Goal: Answer question/provide support: Share knowledge or assist other users

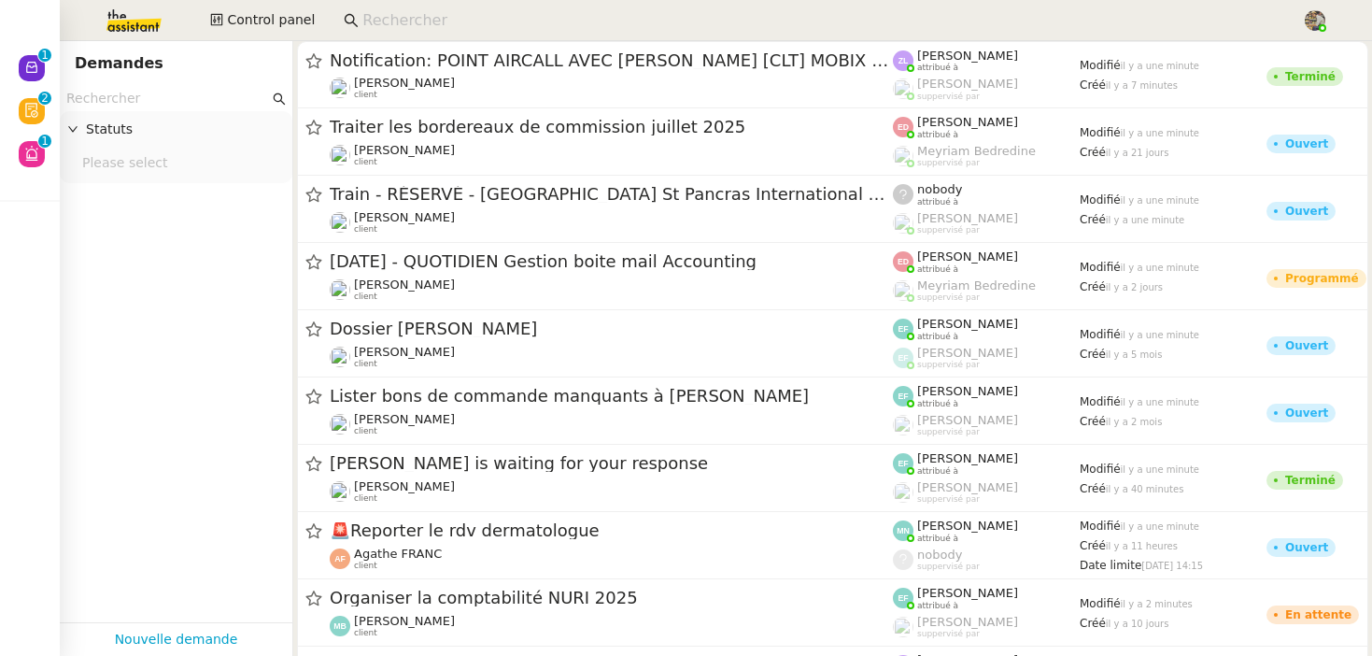
click at [576, 10] on input at bounding box center [822, 20] width 921 height 25
paste input "Michael Khayat"
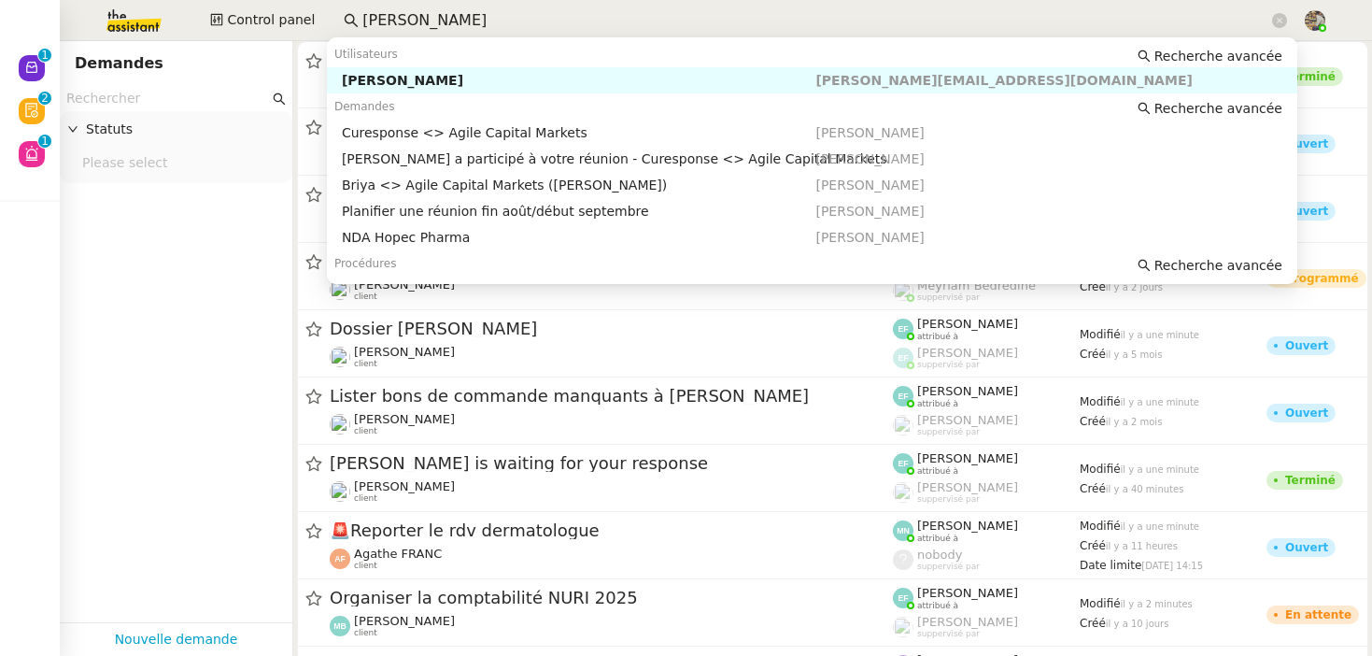
click at [484, 80] on div "Michael Khayat" at bounding box center [579, 80] width 474 height 17
type input "Michael Khayat"
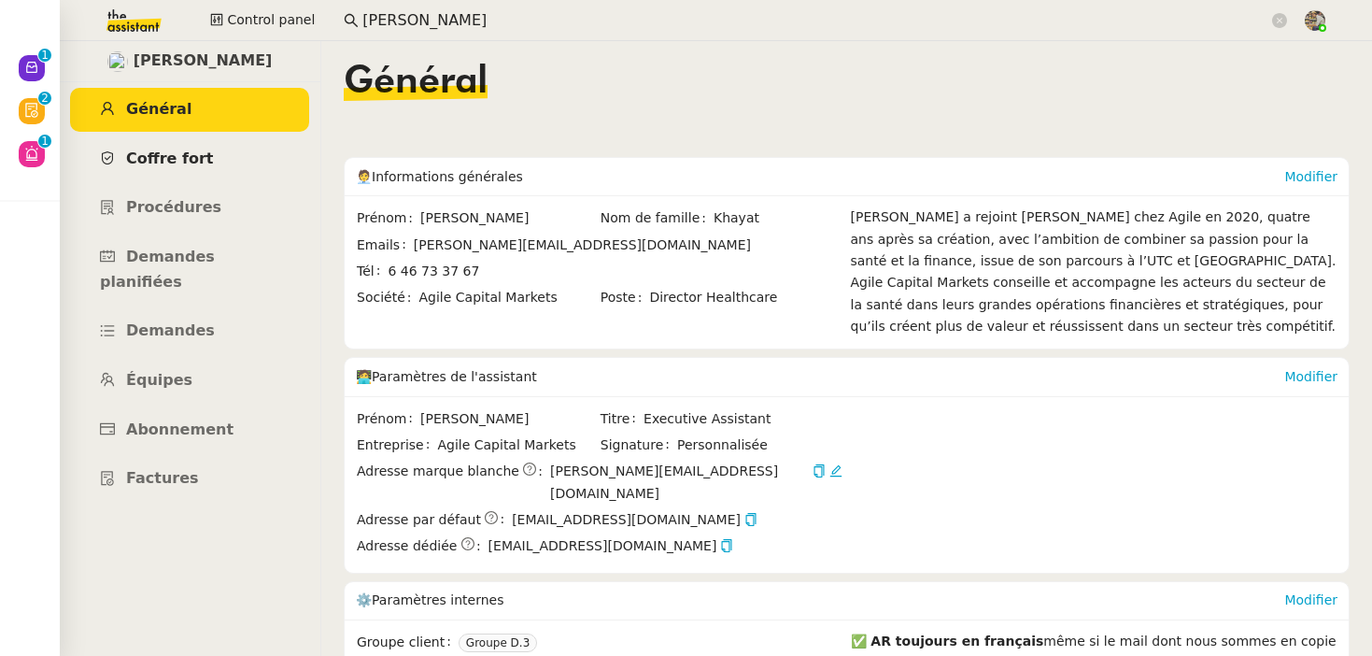
click at [168, 144] on link "Coffre fort" at bounding box center [189, 159] width 239 height 44
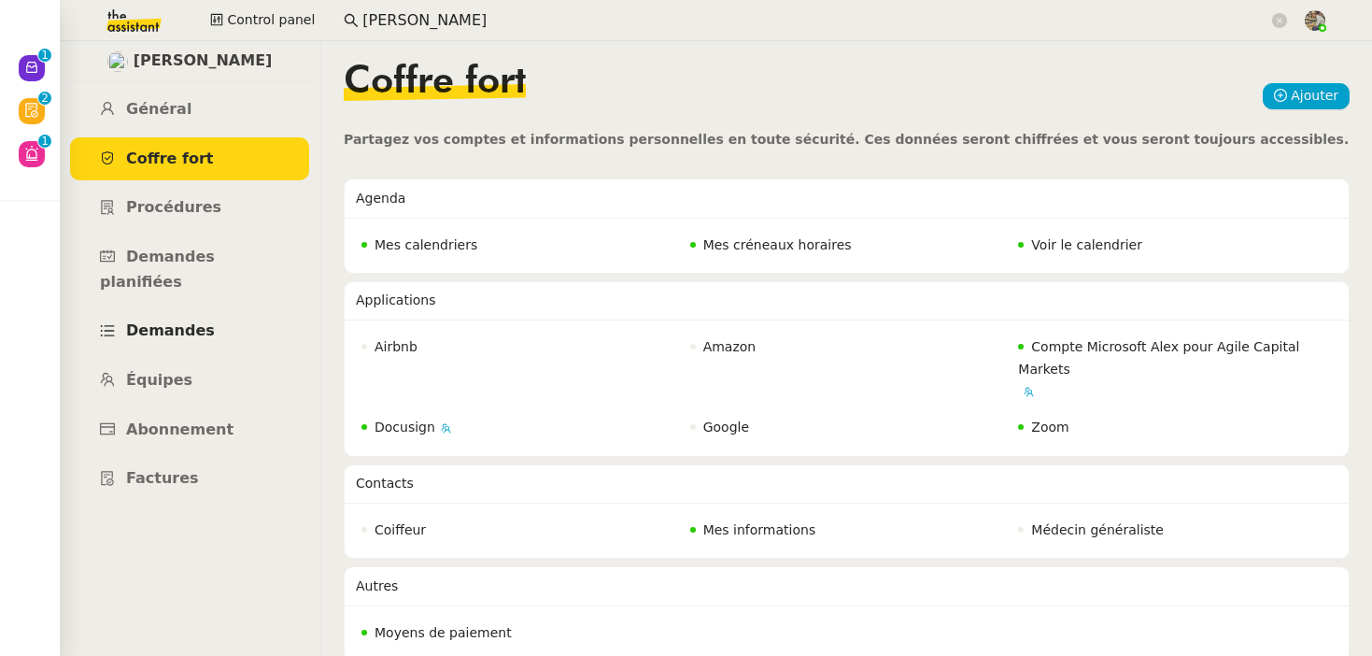
click at [178, 321] on span "Demandes" at bounding box center [170, 330] width 89 height 18
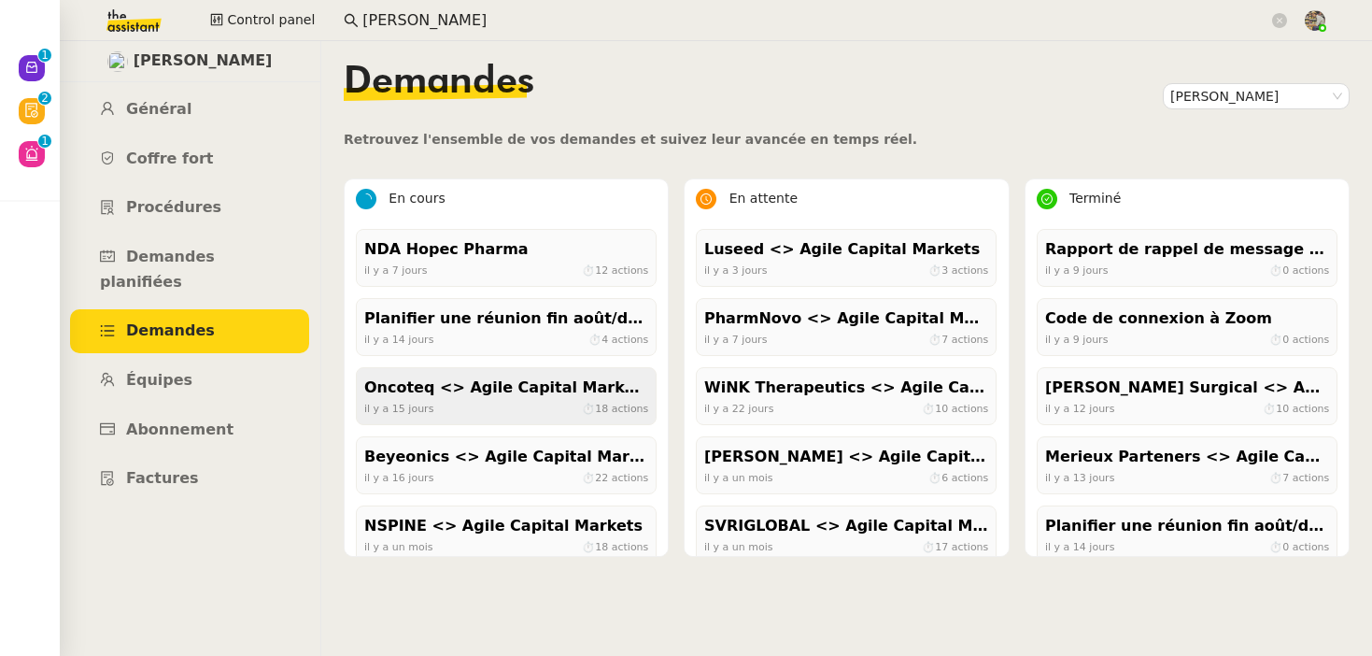
scroll to position [88, 0]
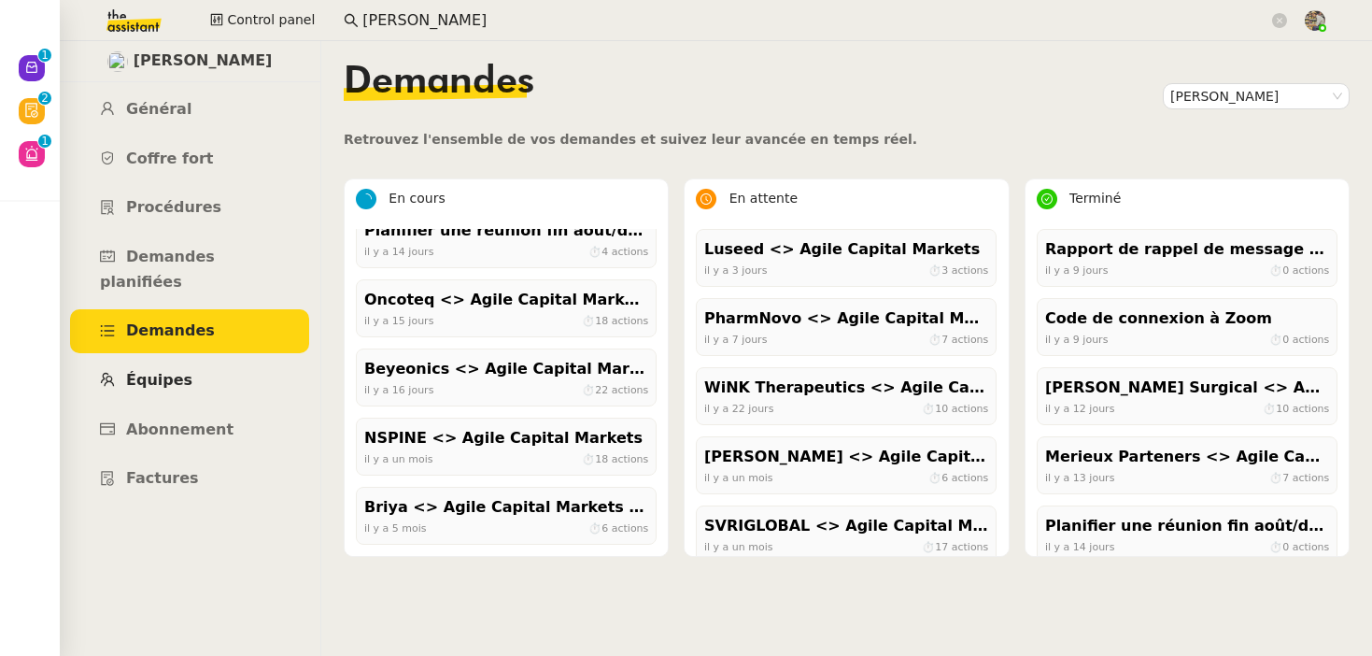
click at [186, 359] on link "Équipes" at bounding box center [189, 381] width 239 height 44
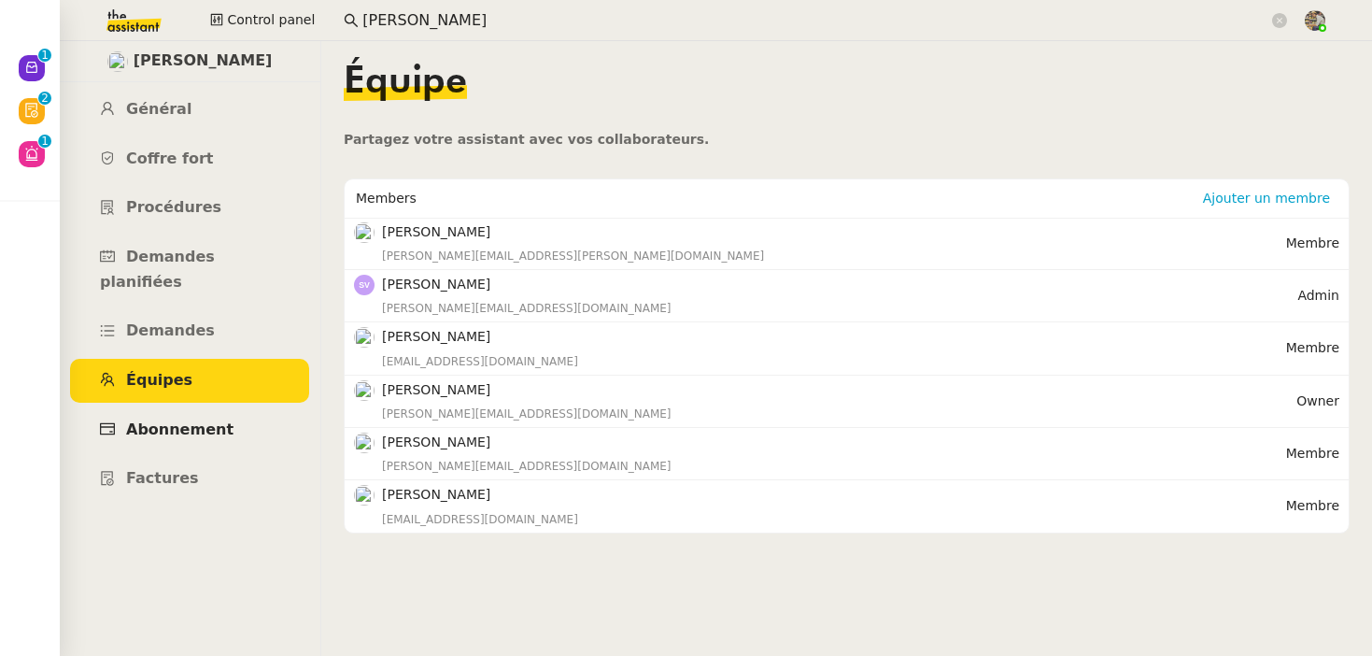
click at [190, 420] on span "Abonnement" at bounding box center [179, 429] width 107 height 18
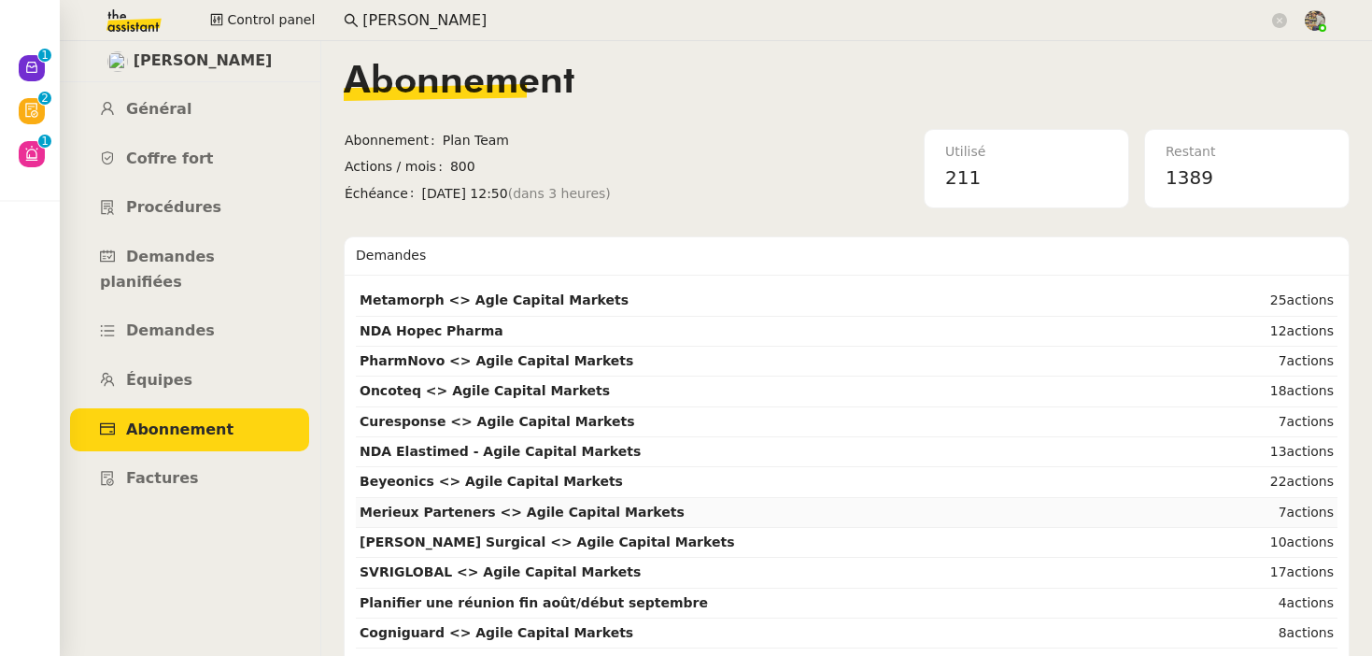
scroll to position [216, 0]
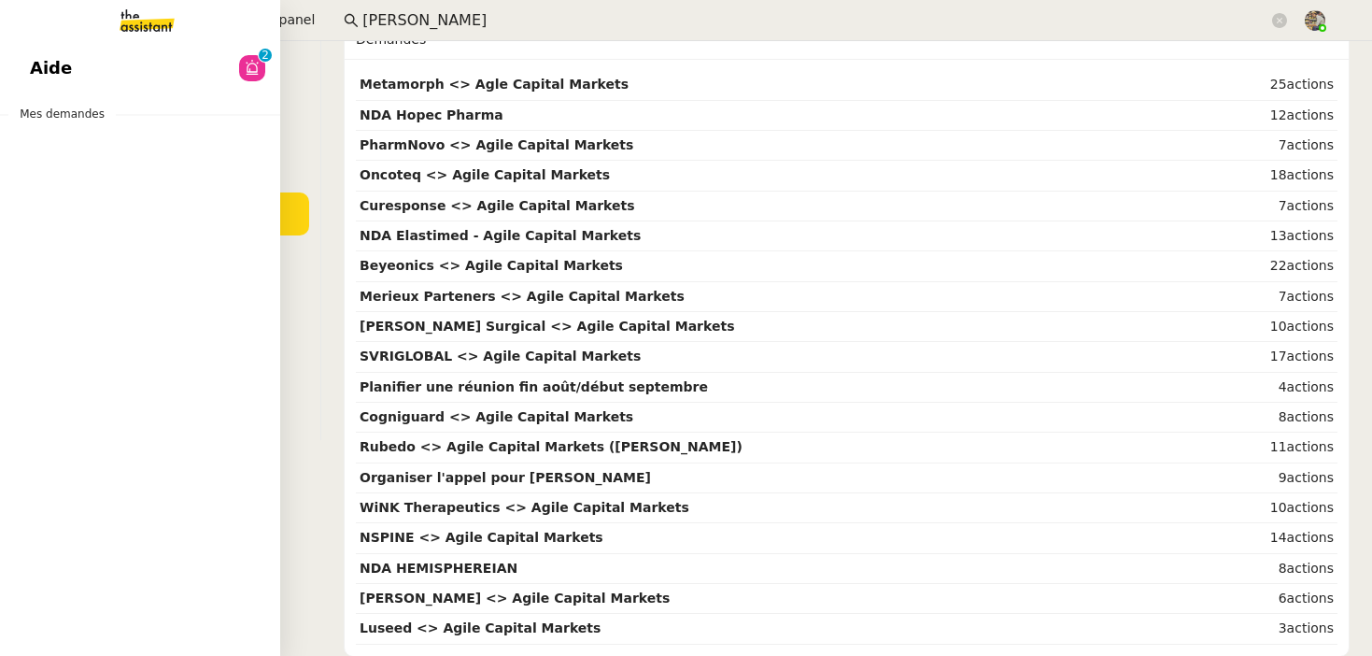
click at [71, 77] on link "Aide 0 1 2 3 4 5 6 7 8 9" at bounding box center [140, 68] width 280 height 43
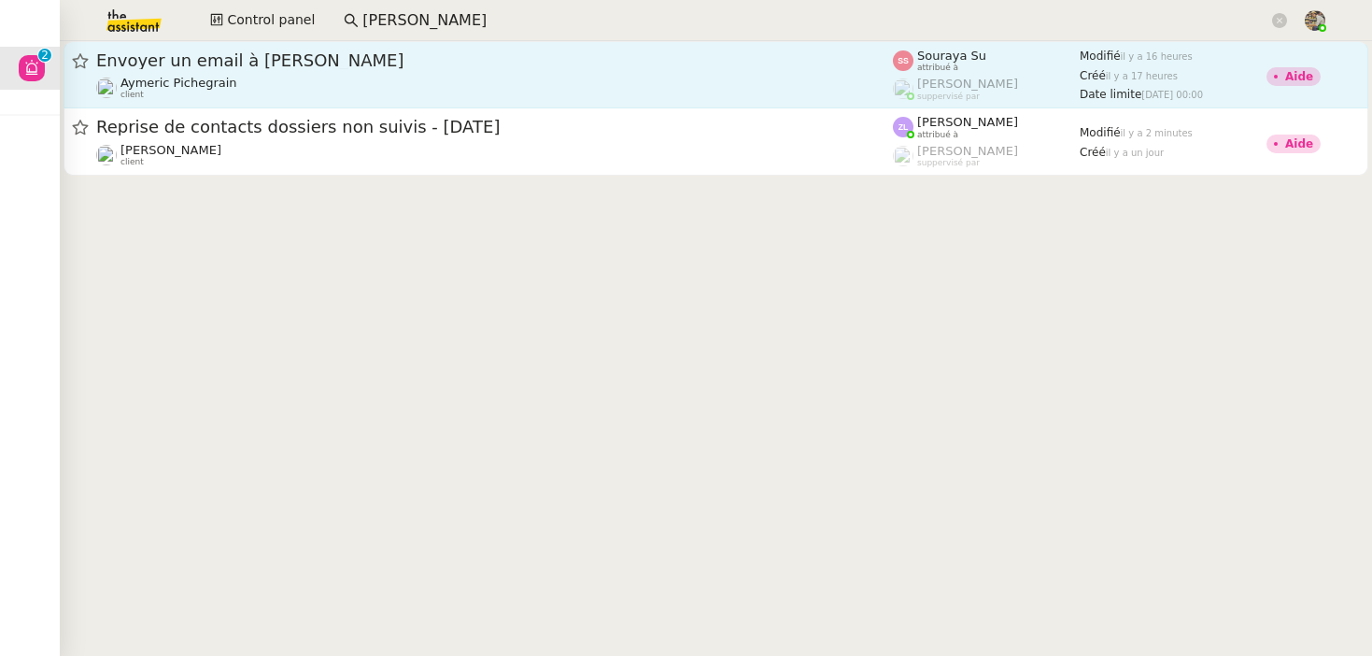
click at [379, 95] on div "Aymeric Pichegrain client" at bounding box center [494, 88] width 797 height 24
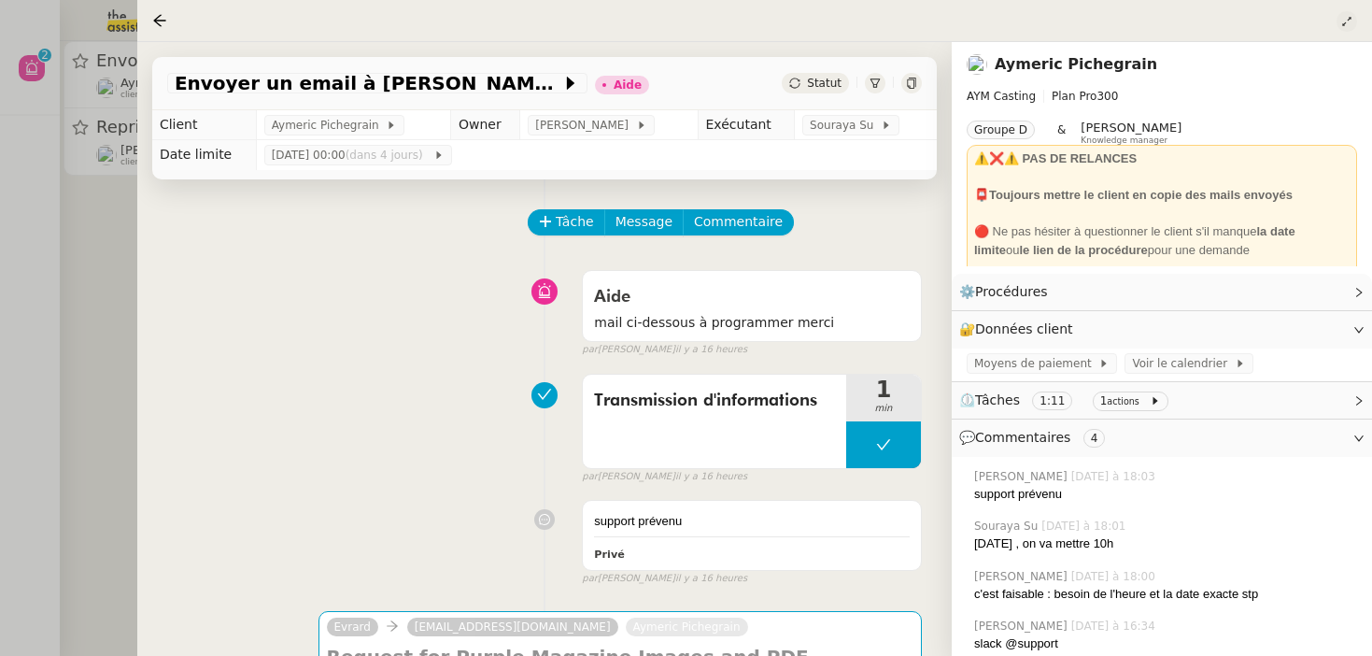
click at [1350, 29] on button at bounding box center [1347, 21] width 21 height 21
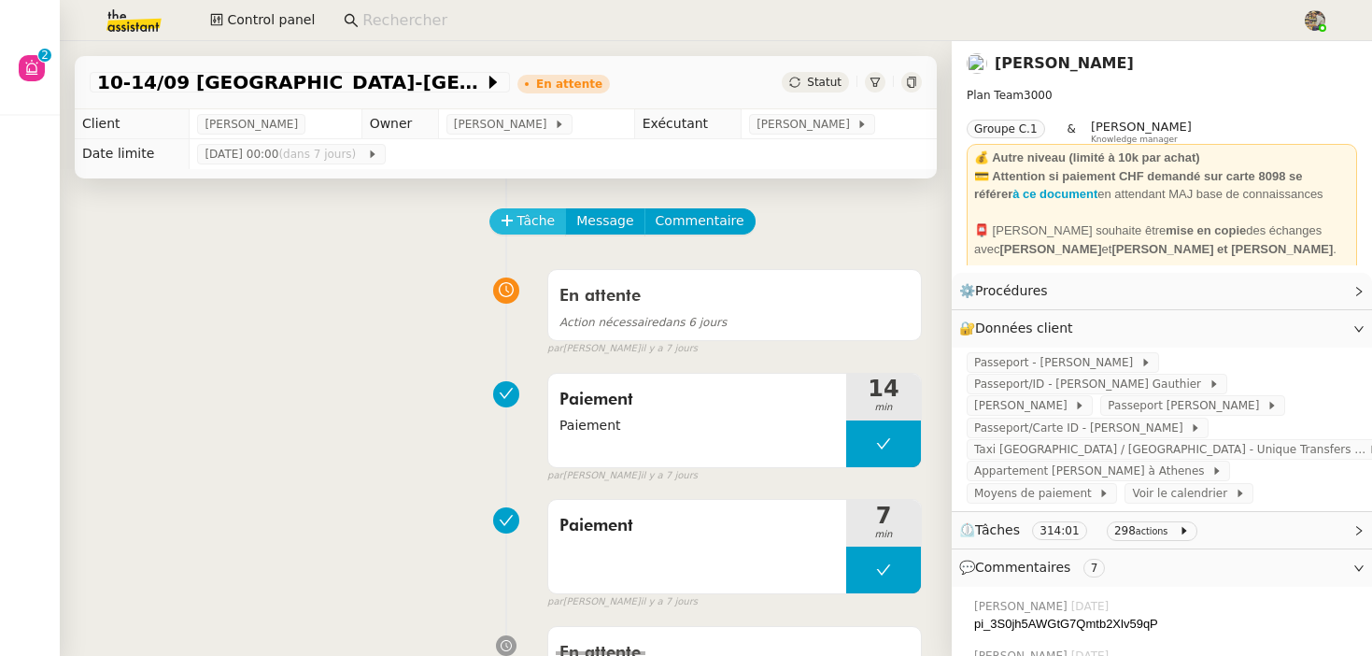
click at [514, 214] on button "Tâche" at bounding box center [528, 221] width 78 height 26
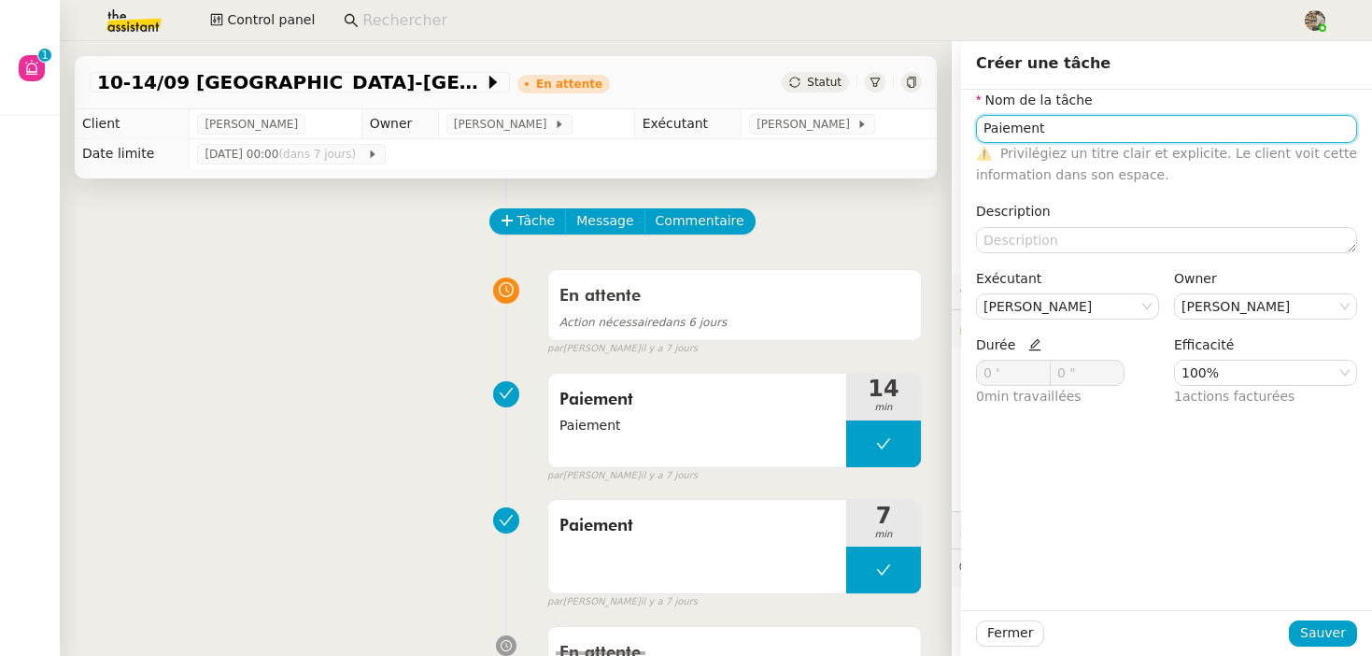
type input "Paiement"
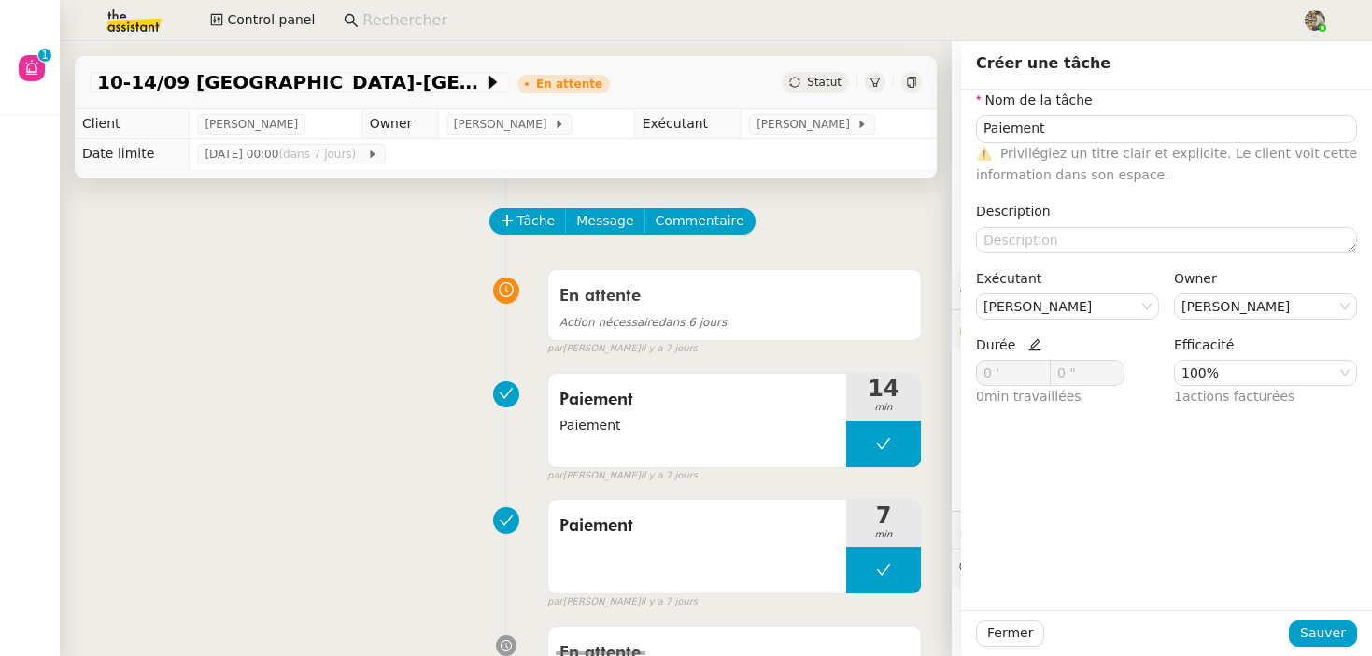
click at [1032, 349] on icon at bounding box center [1034, 344] width 13 height 13
click at [1031, 372] on span at bounding box center [1039, 368] width 21 height 15
click at [1038, 370] on icon at bounding box center [1041, 369] width 7 height 7
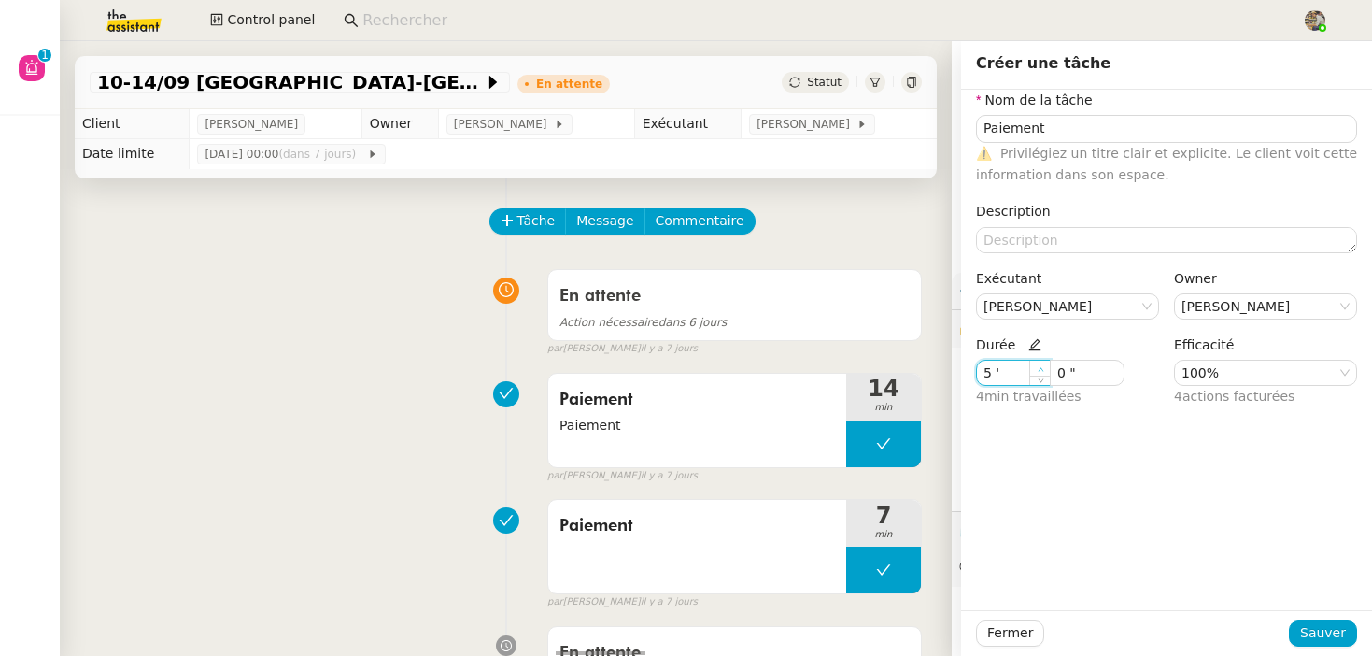
click at [1038, 370] on icon at bounding box center [1041, 369] width 7 height 7
type input "8 '"
click at [1038, 370] on icon at bounding box center [1041, 369] width 7 height 7
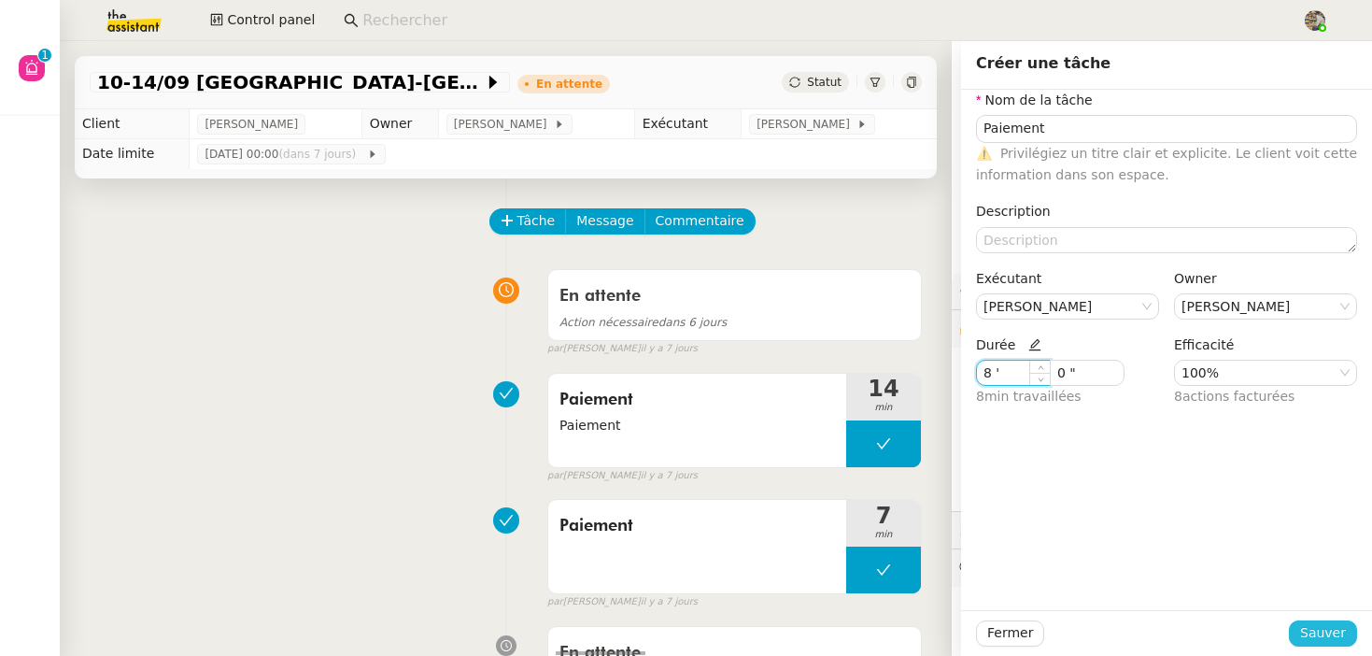
click at [1318, 642] on span "Sauver" at bounding box center [1323, 632] width 46 height 21
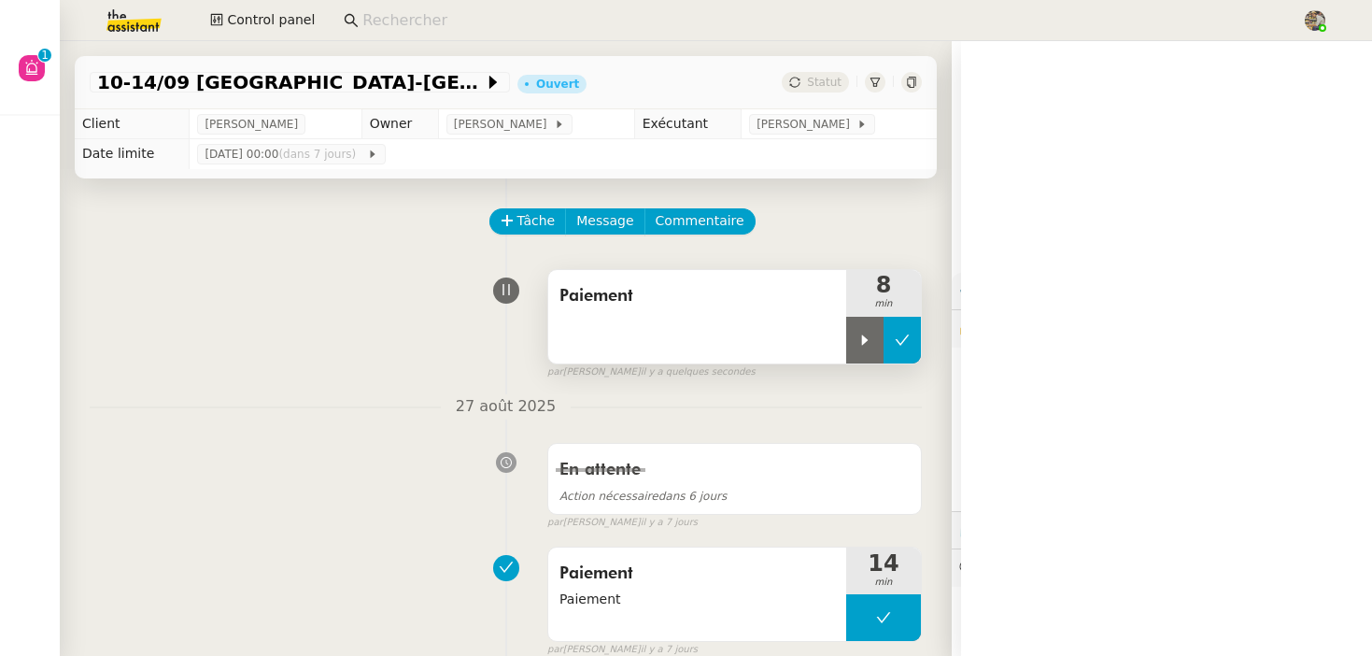
click at [896, 329] on button at bounding box center [902, 340] width 37 height 47
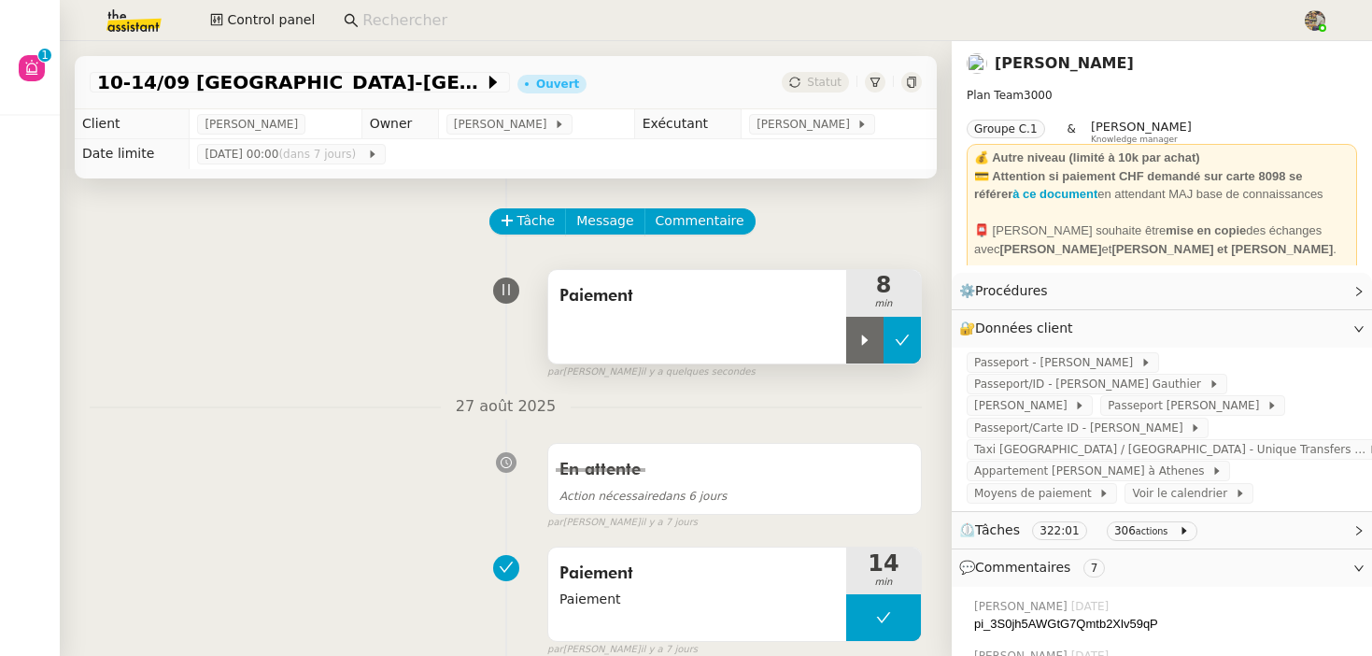
click at [896, 329] on button at bounding box center [902, 340] width 37 height 47
click at [814, 81] on span "Statut" at bounding box center [824, 82] width 35 height 13
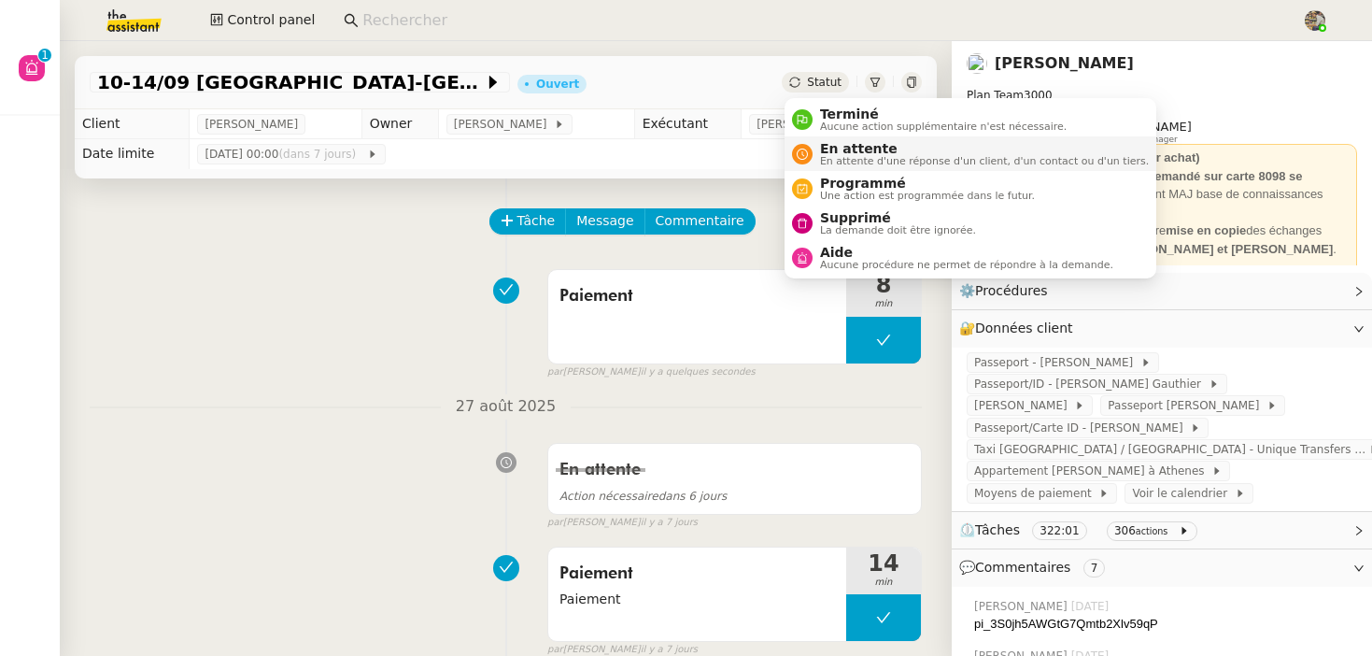
click at [832, 160] on span "En attente d'une réponse d'un client, d'un contact ou d'un tiers." at bounding box center [984, 161] width 329 height 10
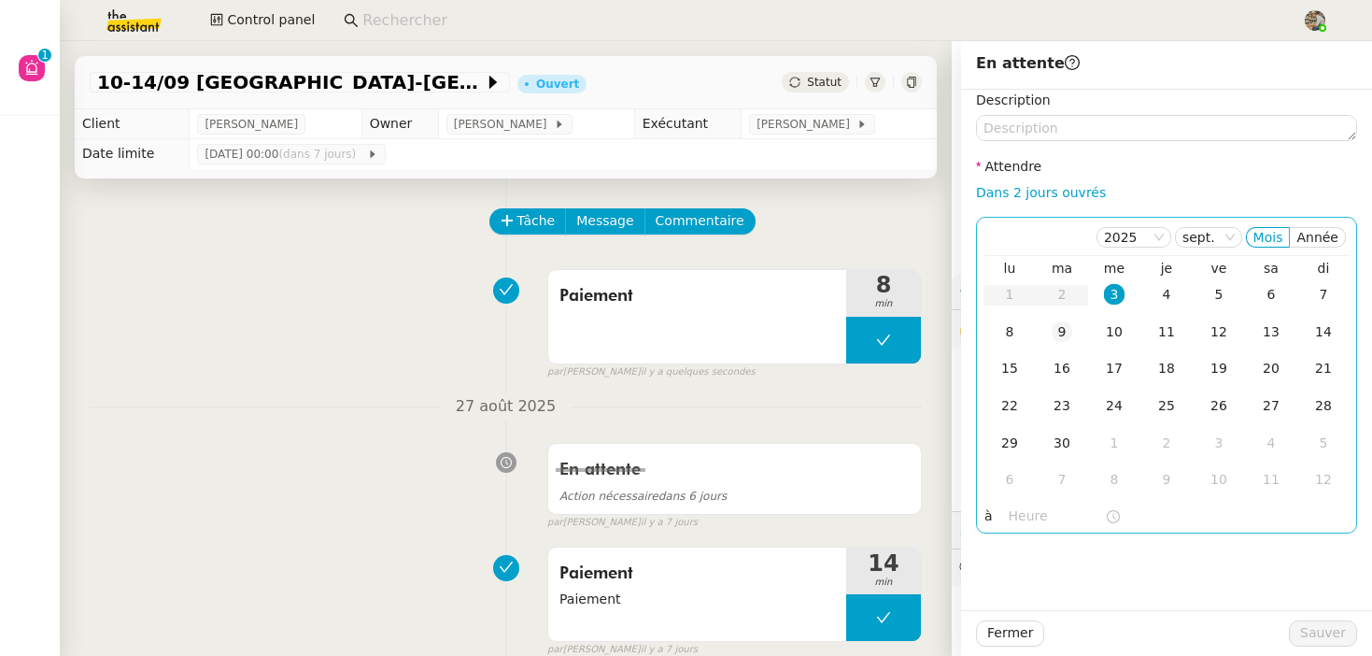
click at [1060, 338] on div "9" at bounding box center [1062, 331] width 21 height 21
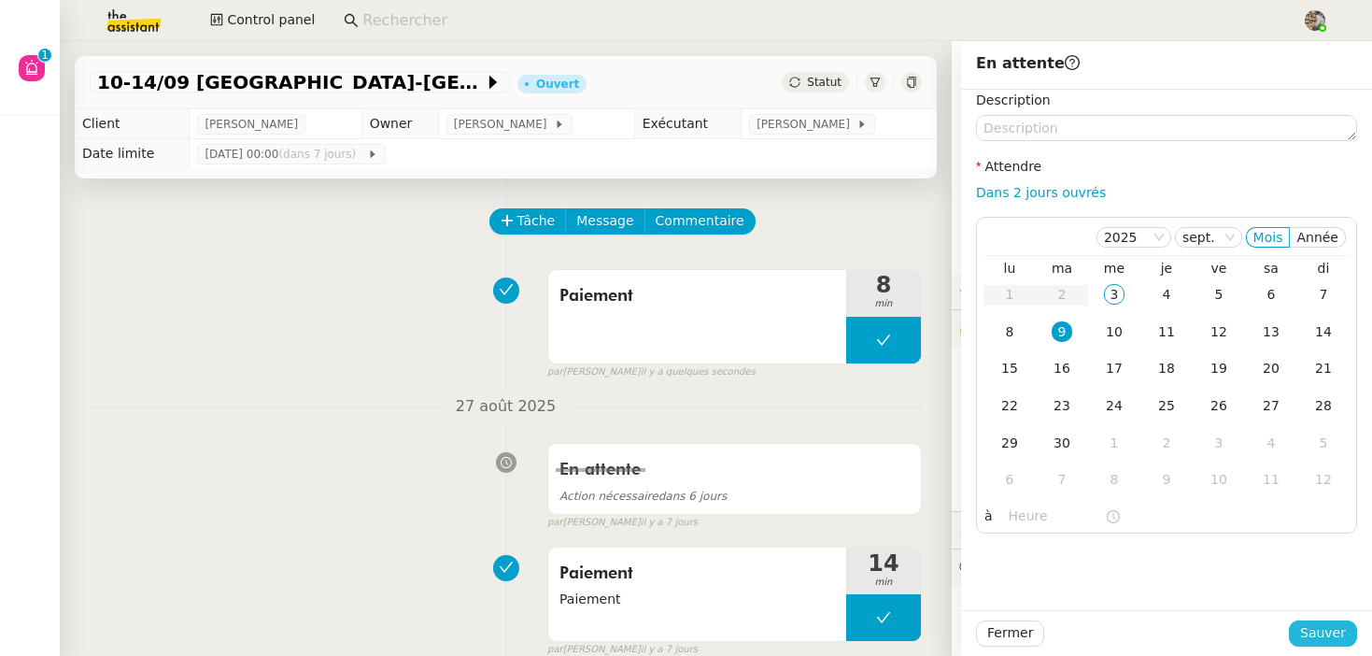
click at [1325, 630] on span "Sauver" at bounding box center [1323, 632] width 46 height 21
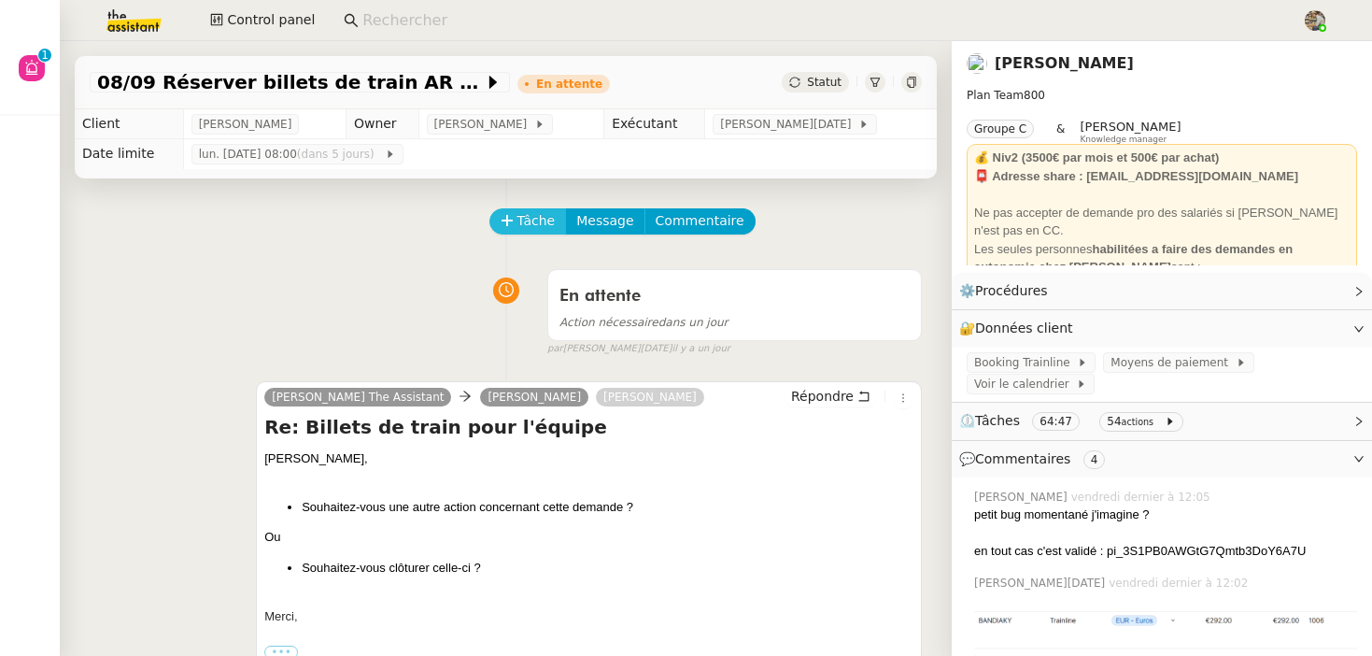
click at [523, 218] on span "Tâche" at bounding box center [536, 220] width 38 height 21
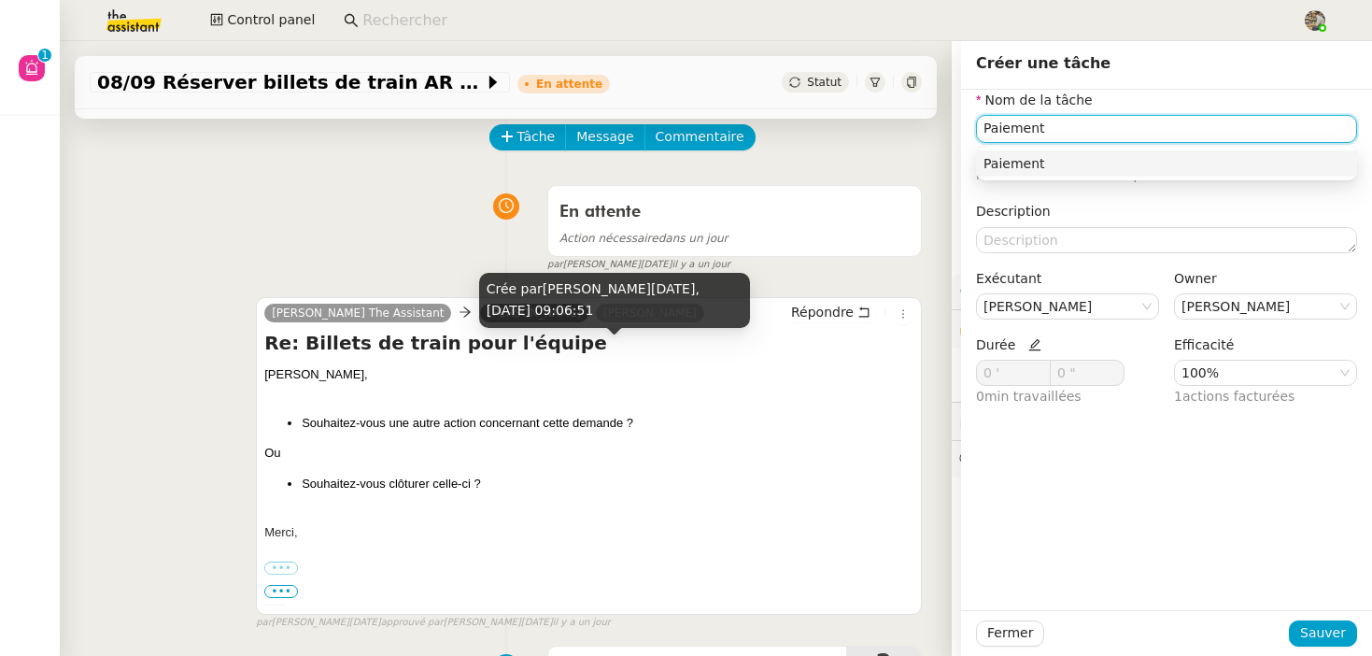
scroll to position [94, 0]
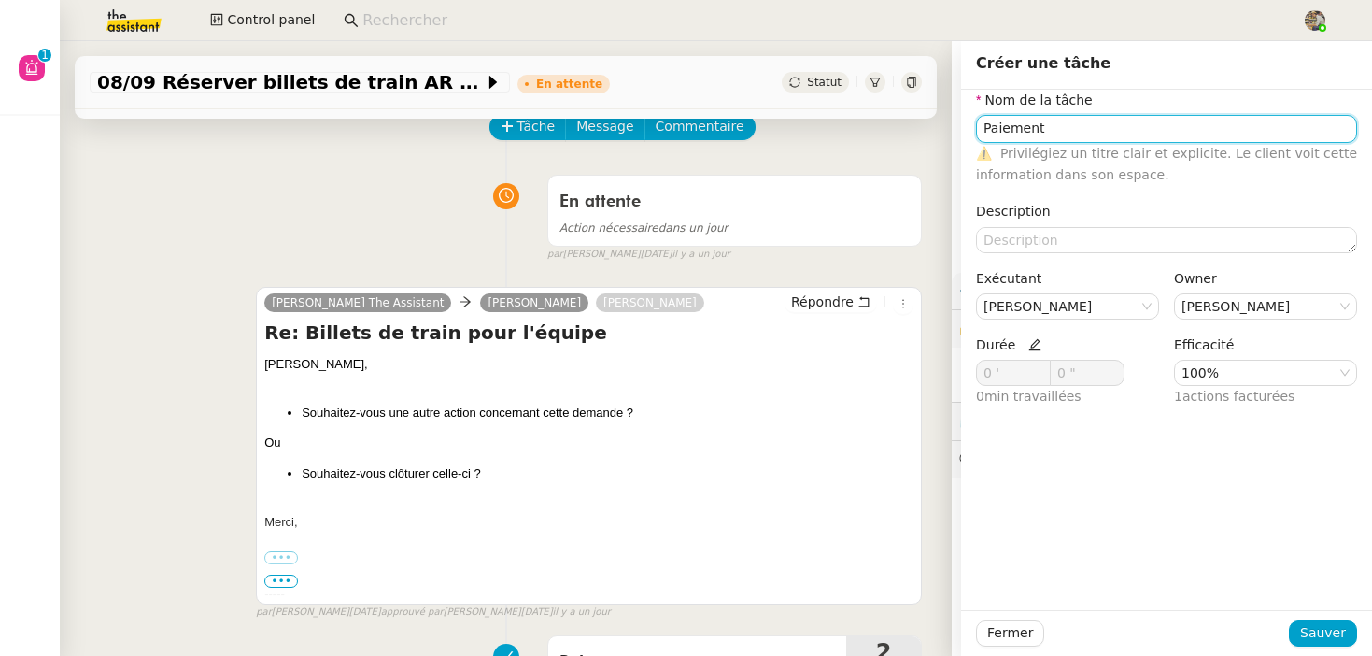
type input "Paiement"
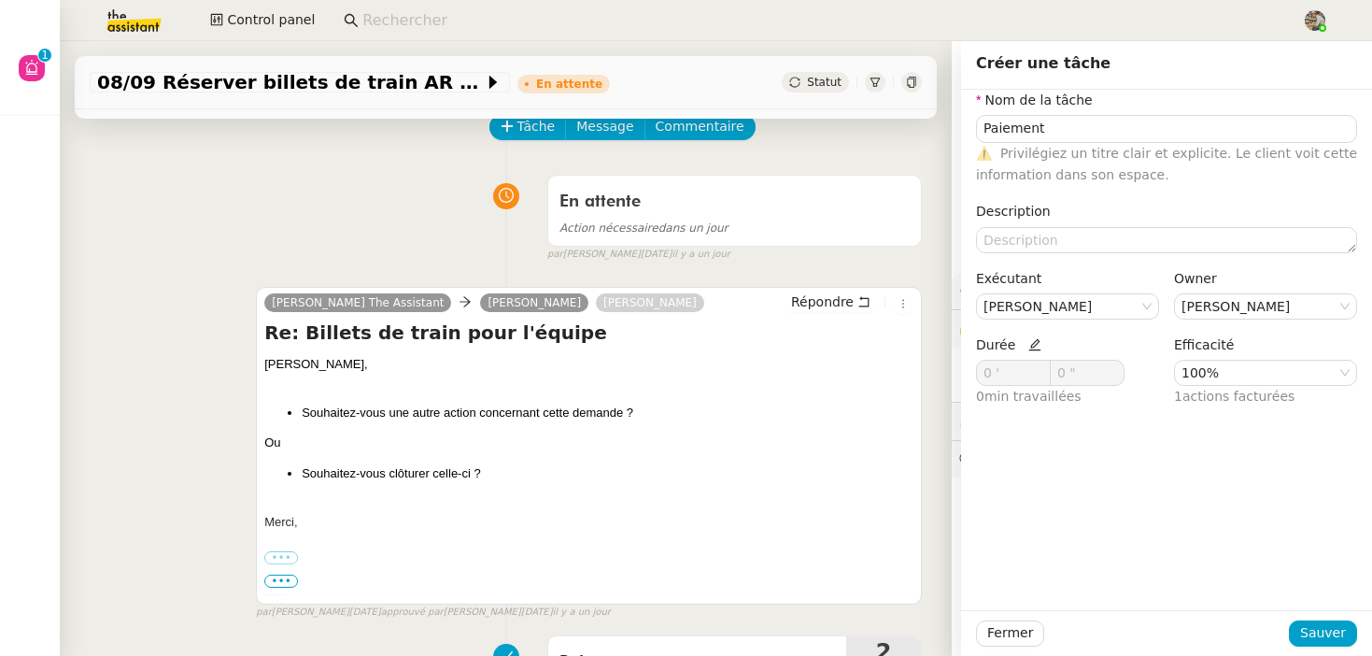
click at [1031, 346] on icon at bounding box center [1034, 344] width 13 height 13
click at [1042, 366] on icon at bounding box center [1041, 369] width 7 height 7
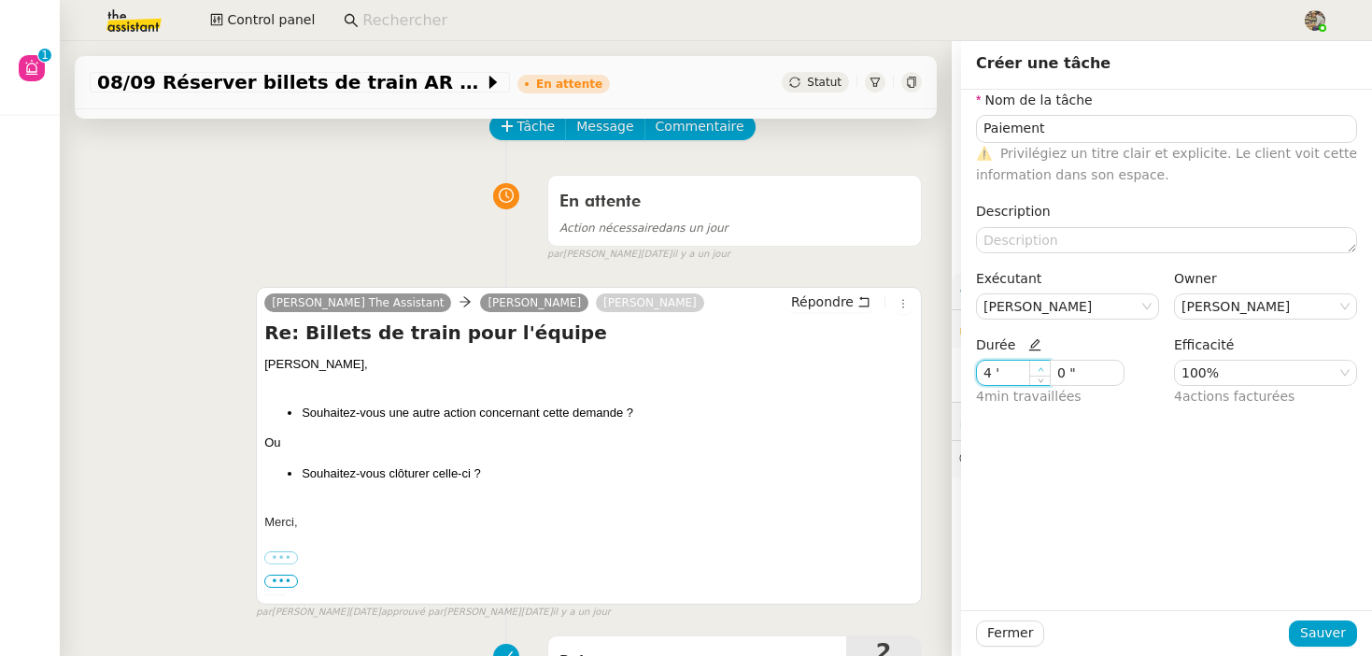
type input "5 '"
click at [1042, 366] on icon at bounding box center [1041, 369] width 7 height 7
click at [1318, 634] on span "Sauver" at bounding box center [1323, 632] width 46 height 21
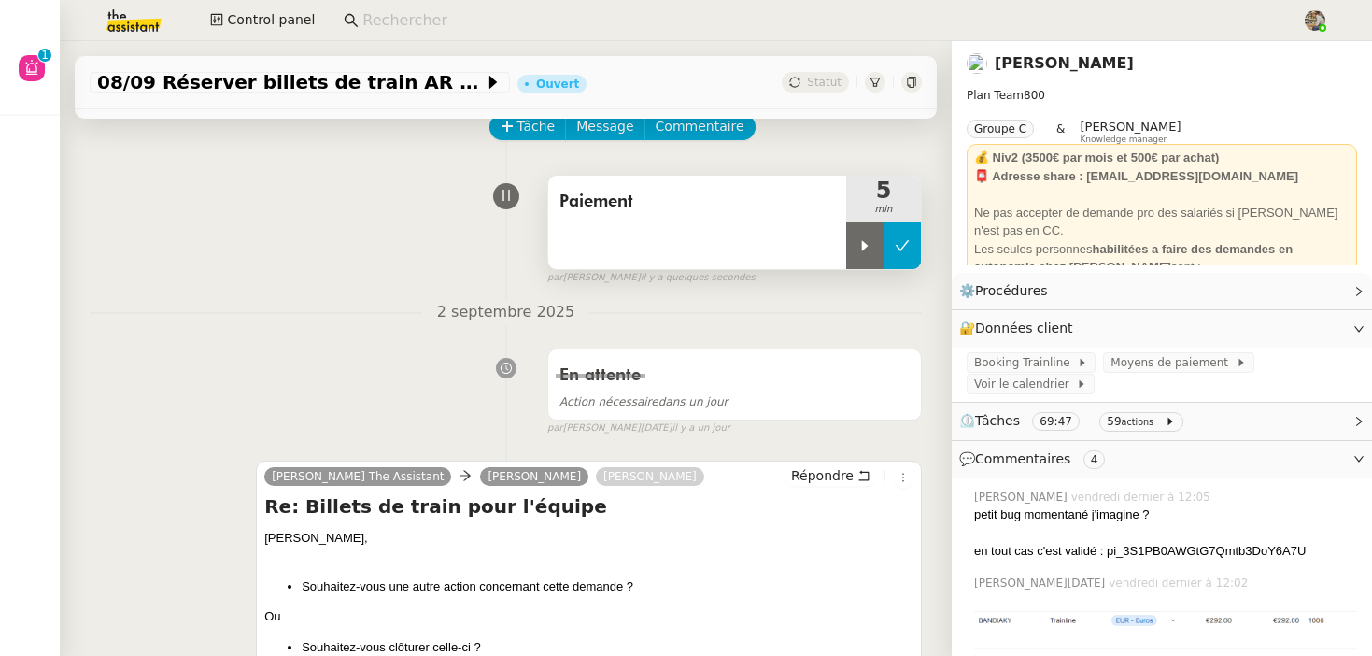
click at [909, 254] on button at bounding box center [902, 245] width 37 height 47
click at [817, 79] on span "Statut" at bounding box center [824, 82] width 35 height 13
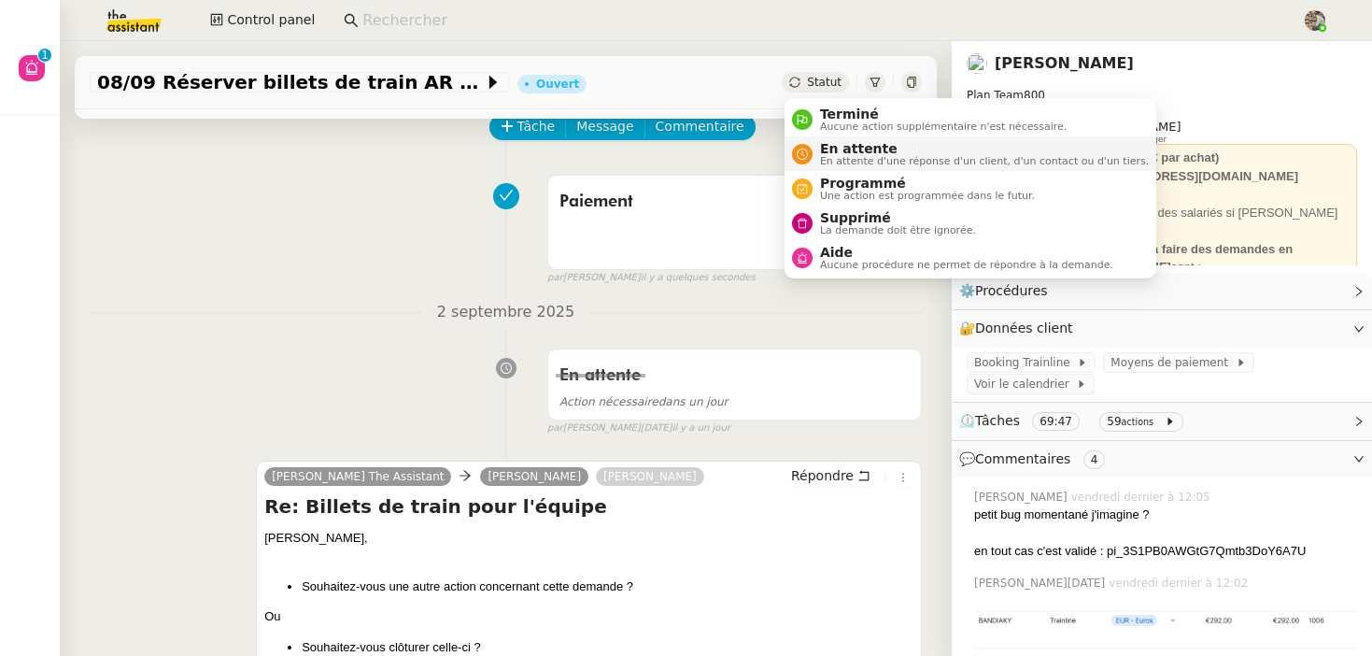
click at [835, 151] on span "En attente" at bounding box center [984, 148] width 329 height 15
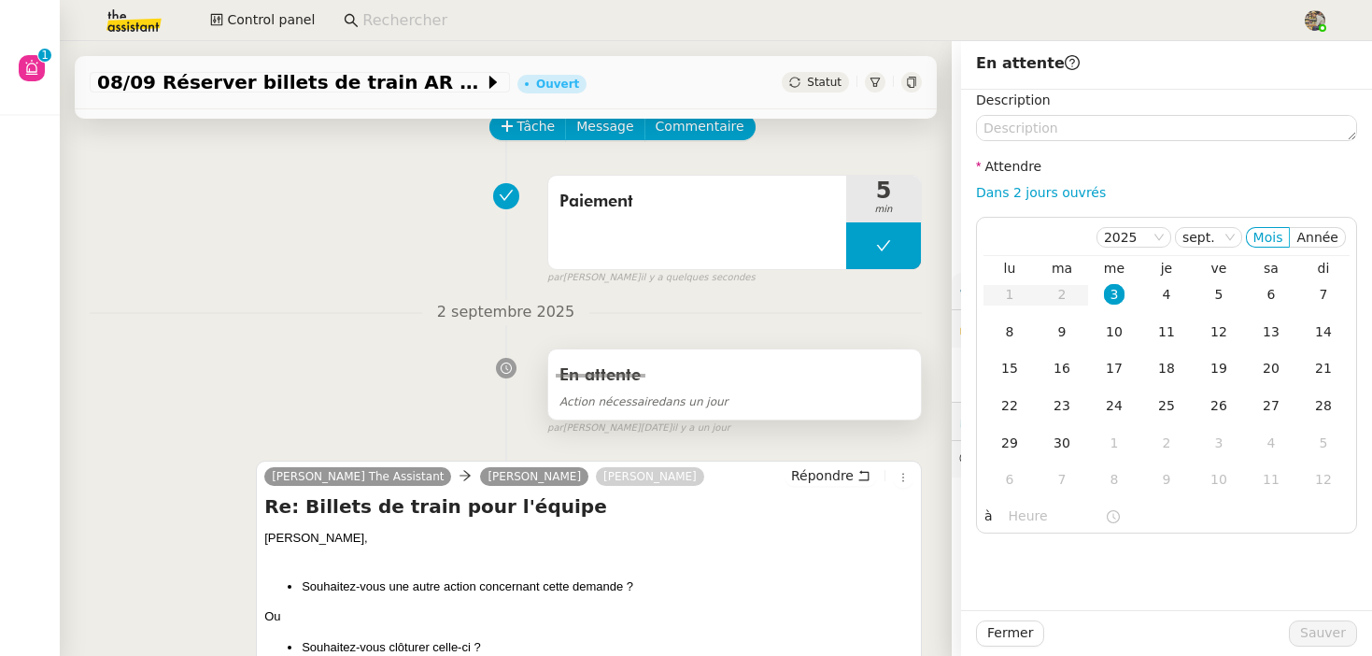
click at [696, 377] on div "En attente" at bounding box center [734, 376] width 350 height 30
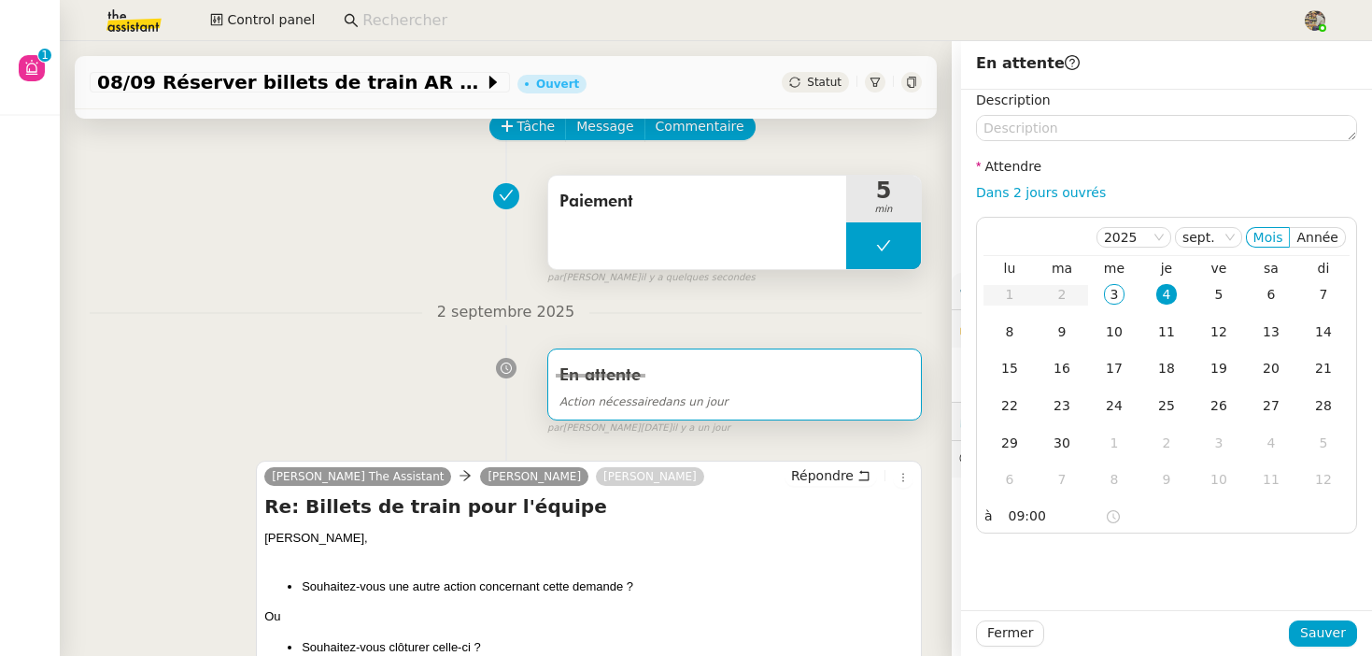
click at [695, 213] on span "Paiement" at bounding box center [697, 202] width 276 height 28
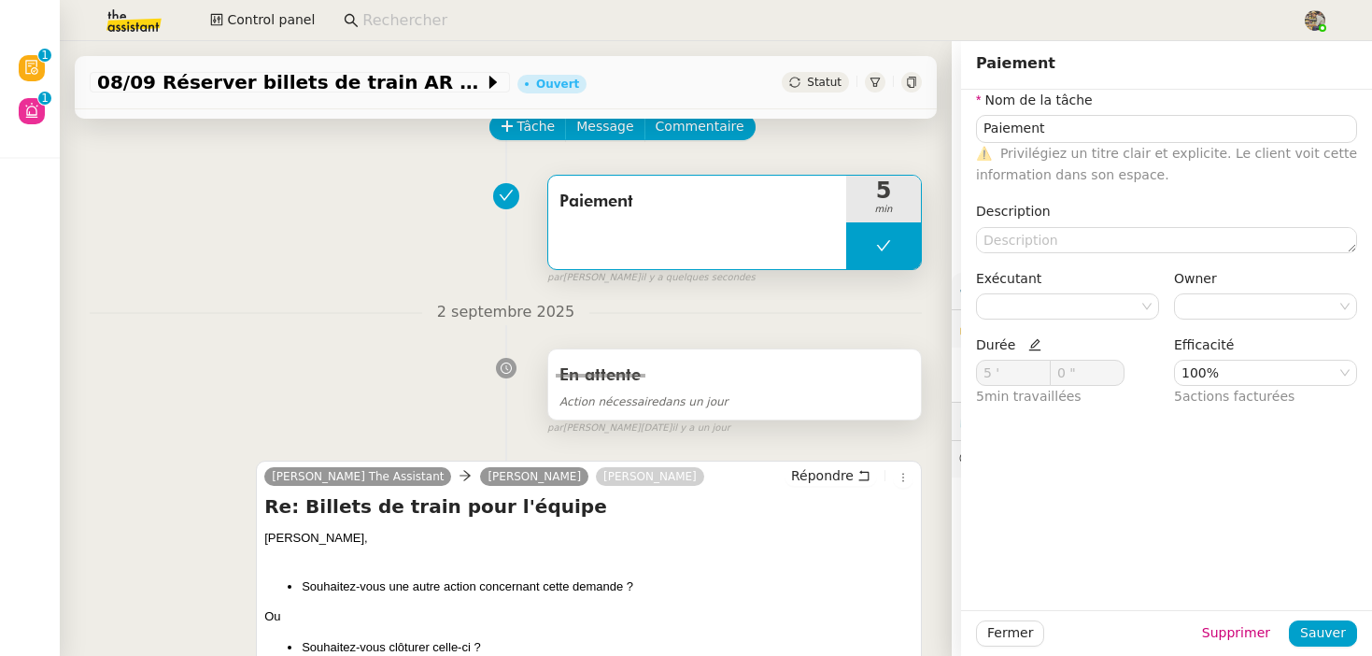
click at [758, 401] on div "Action nécessaire dans un jour" at bounding box center [734, 400] width 350 height 21
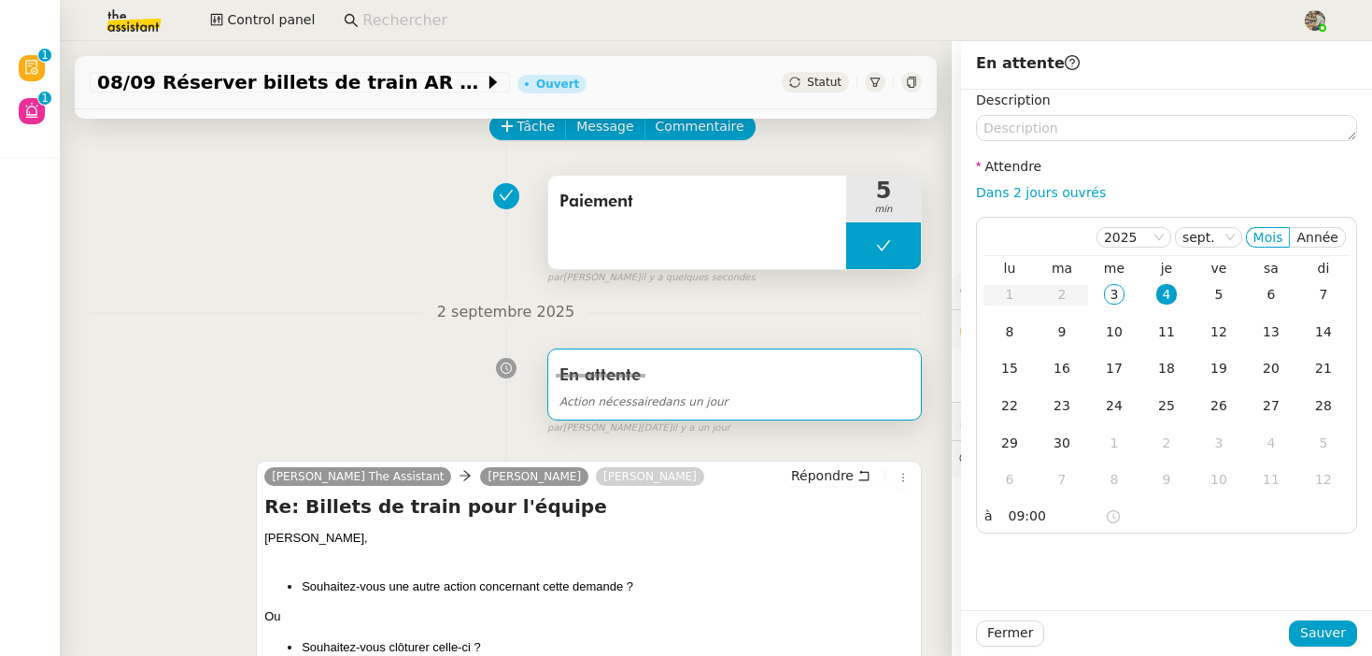
click at [734, 235] on div "Paiement" at bounding box center [697, 222] width 298 height 93
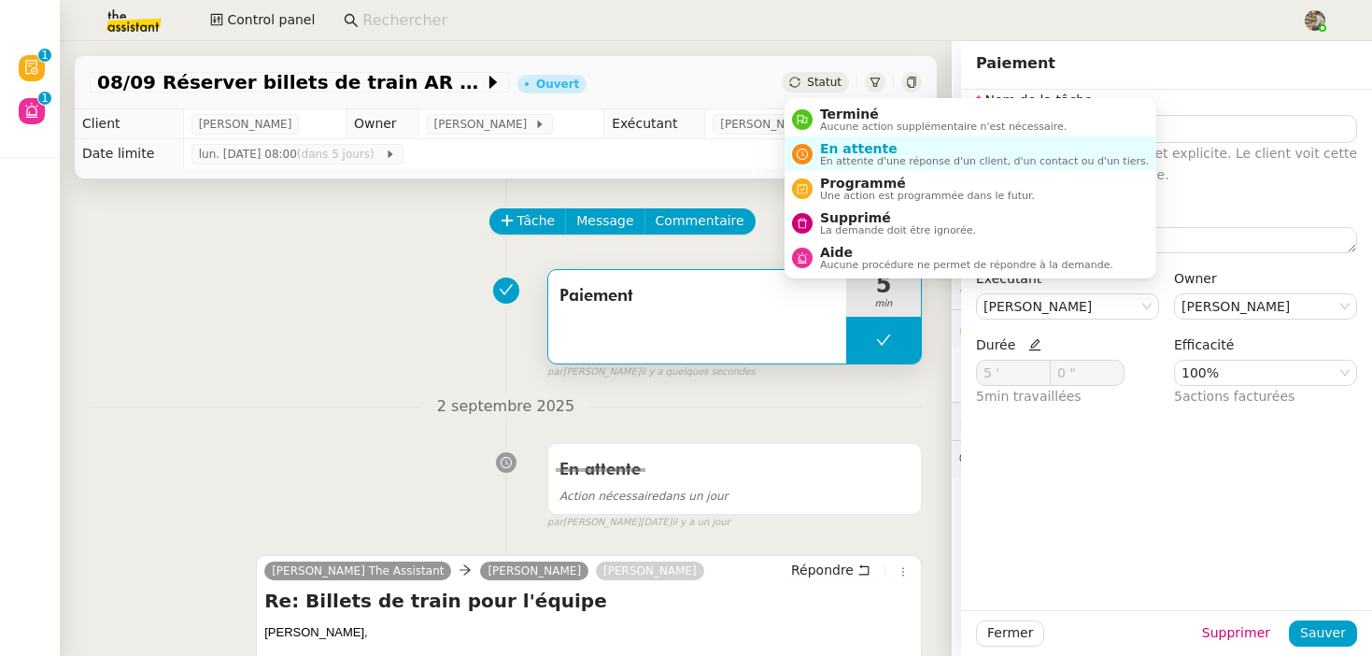
click at [804, 80] on div "Statut" at bounding box center [815, 82] width 67 height 21
click at [861, 164] on span "En attente d'une réponse d'un client, d'un contact ou d'un tiers." at bounding box center [984, 161] width 329 height 10
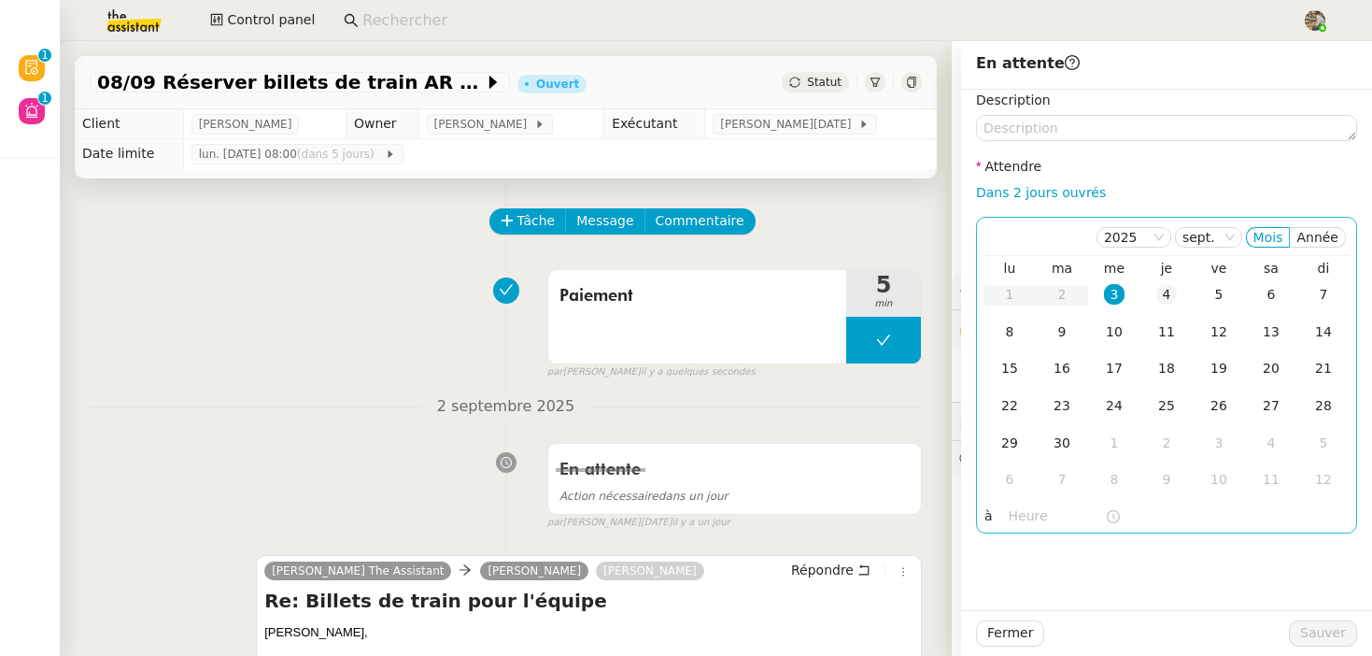
click at [1168, 297] on div "4" at bounding box center [1166, 294] width 21 height 21
click at [1034, 509] on input "text" at bounding box center [1057, 515] width 96 height 21
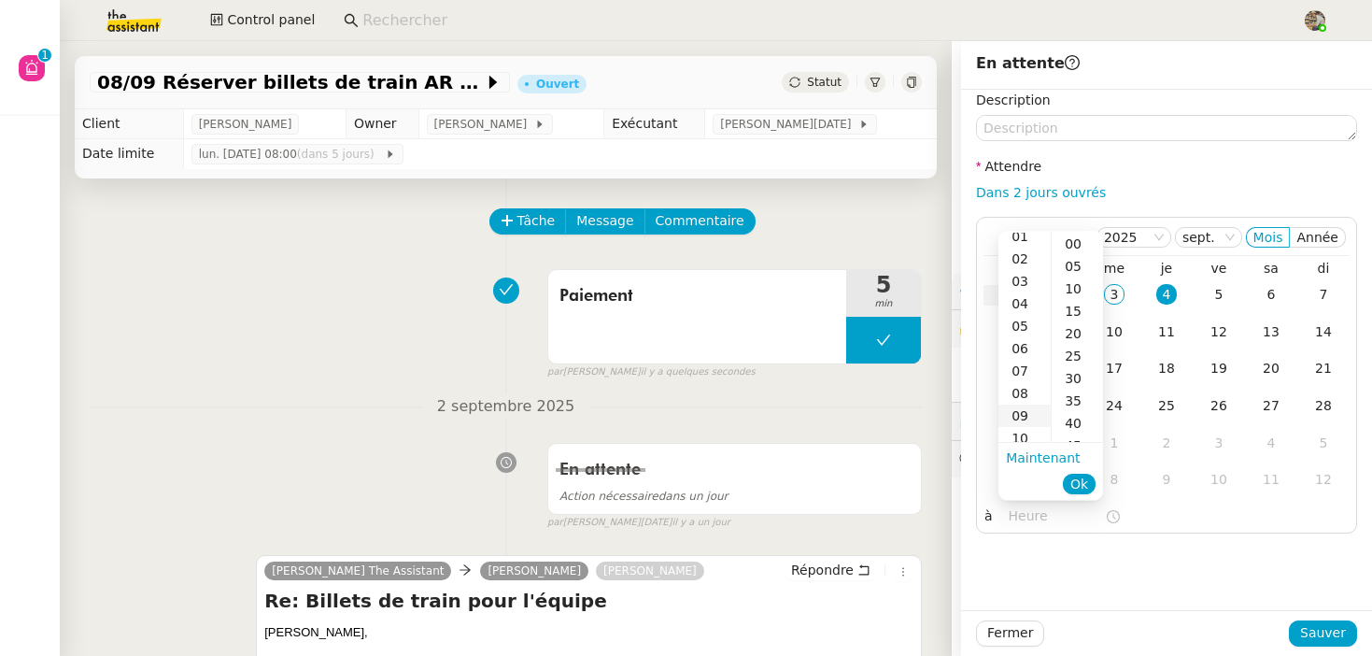
click at [1022, 419] on div "09" at bounding box center [1024, 415] width 52 height 22
click at [1072, 249] on div "00" at bounding box center [1077, 244] width 51 height 22
type input "09:00"
click at [1082, 488] on span "Ok" at bounding box center [1079, 483] width 18 height 19
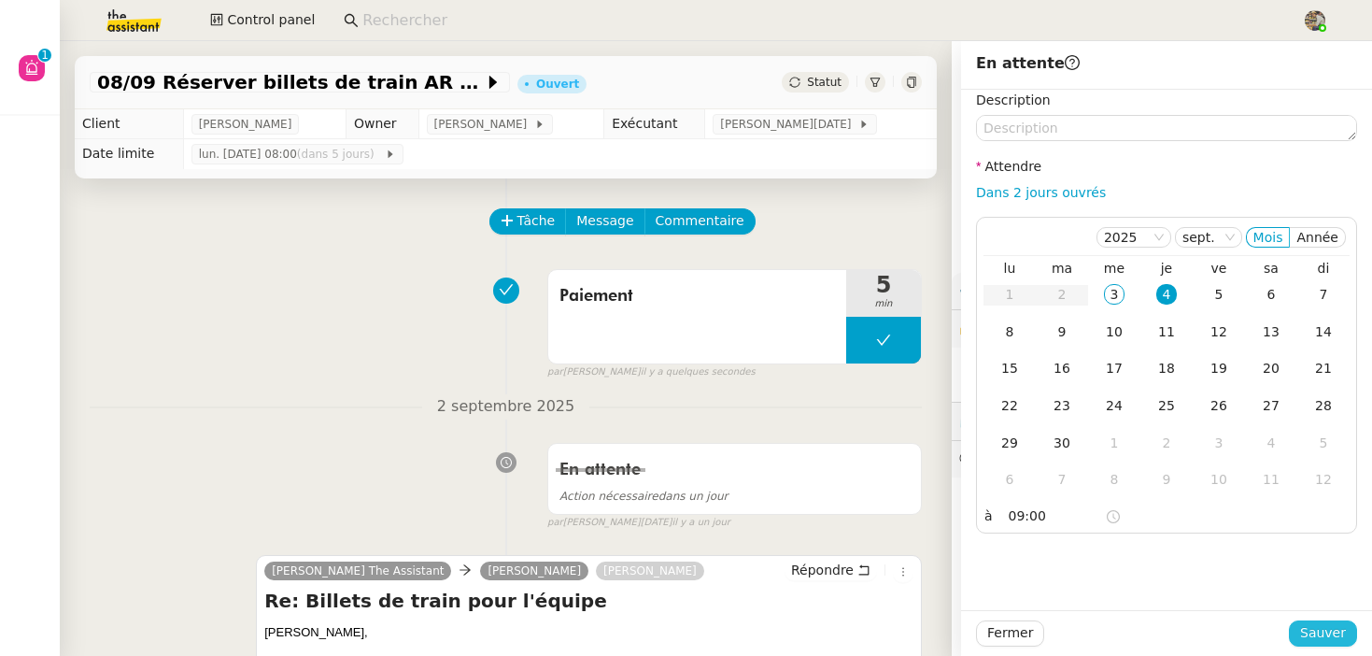
click at [1326, 641] on span "Sauver" at bounding box center [1323, 632] width 46 height 21
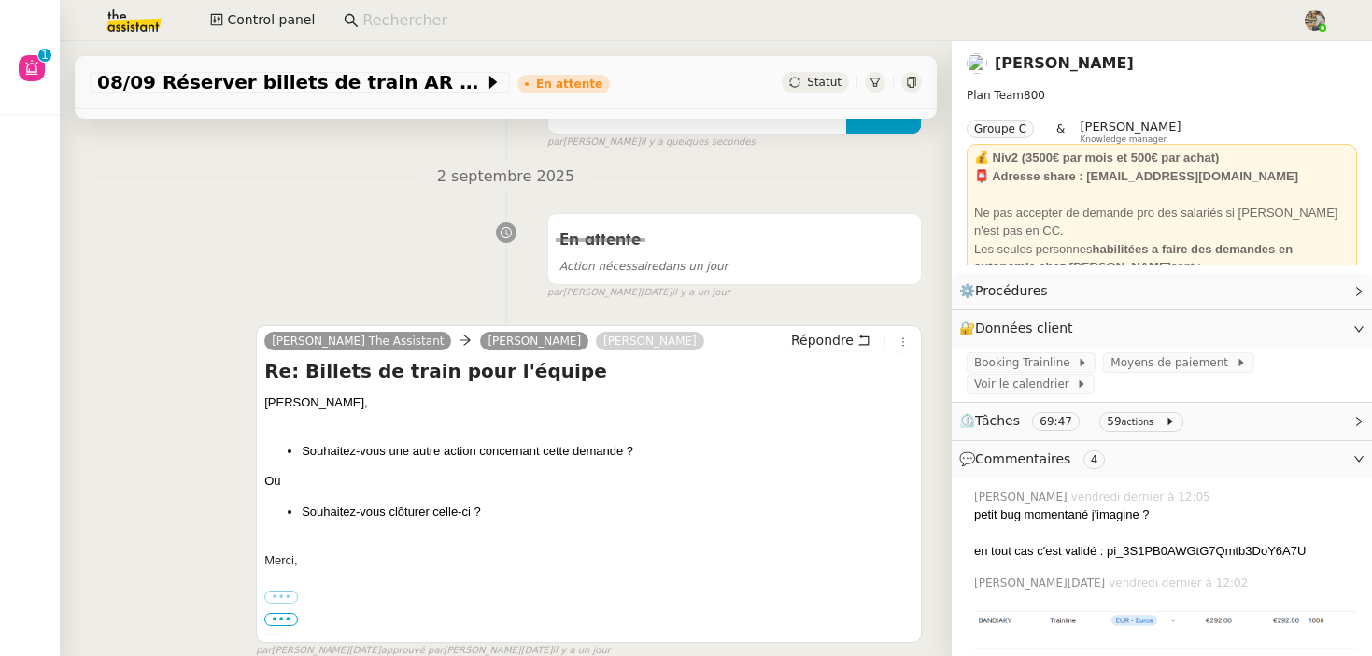
scroll to position [414, 0]
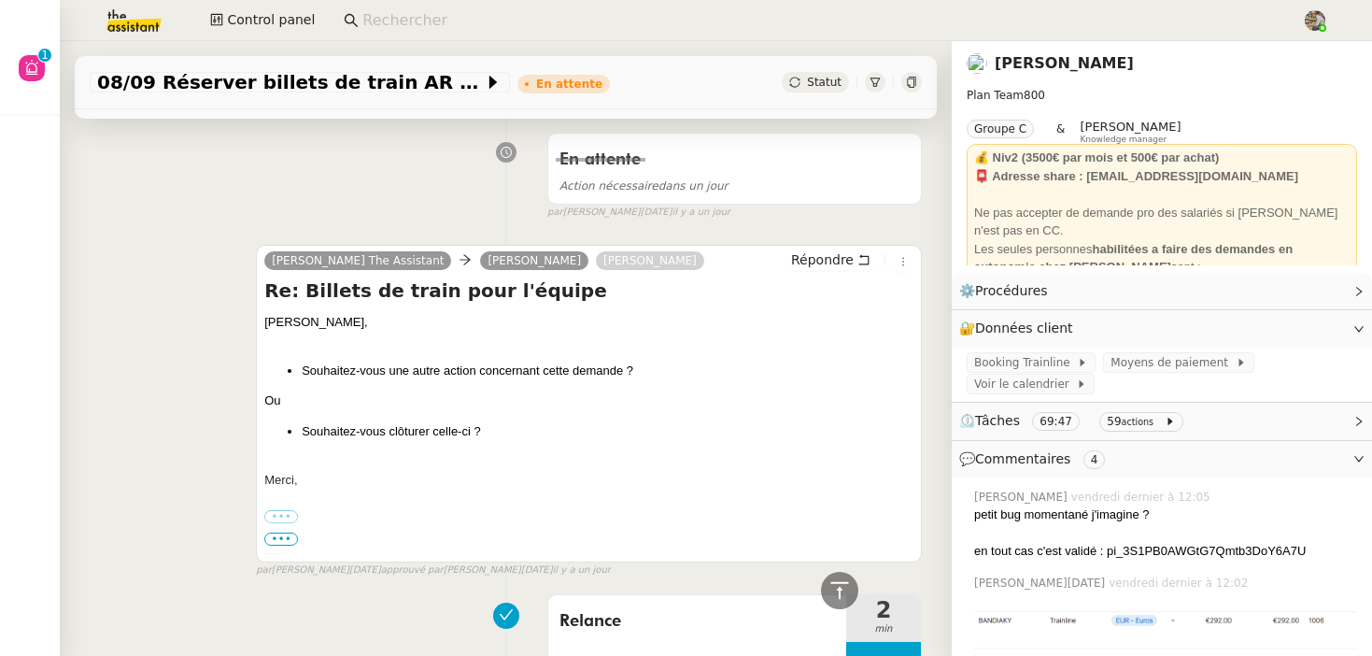
click at [907, 80] on icon at bounding box center [911, 82] width 11 height 11
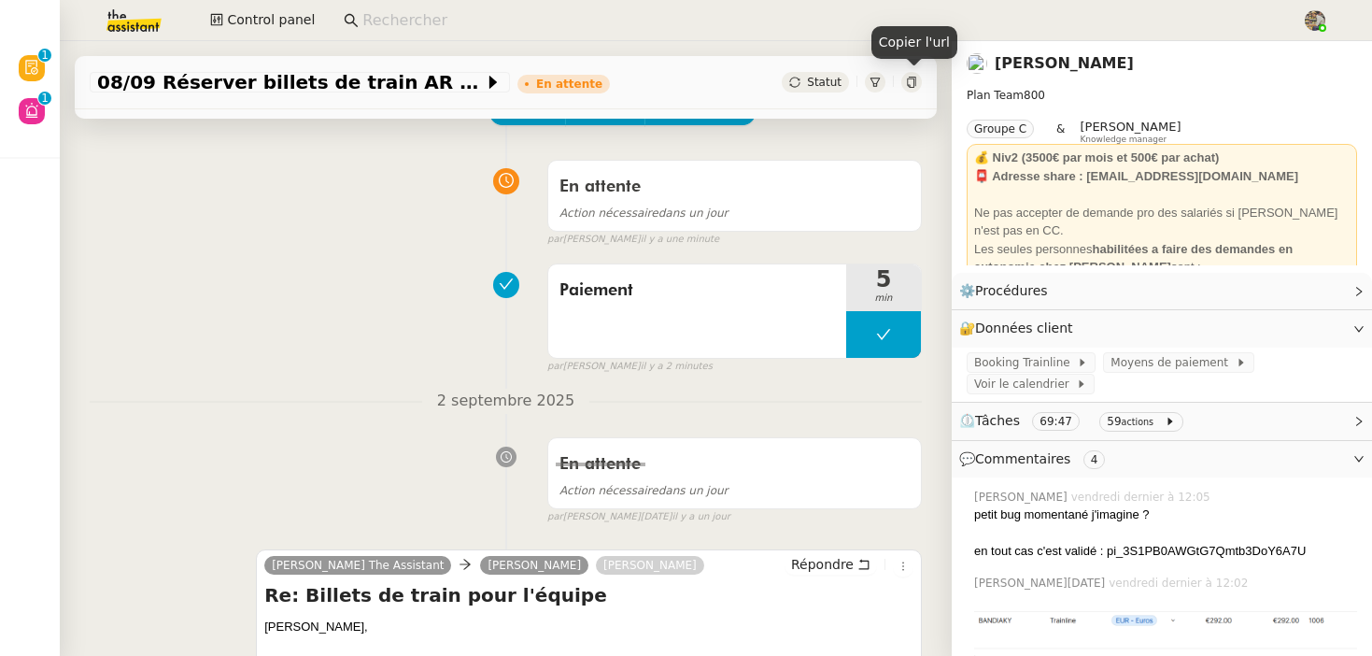
scroll to position [0, 0]
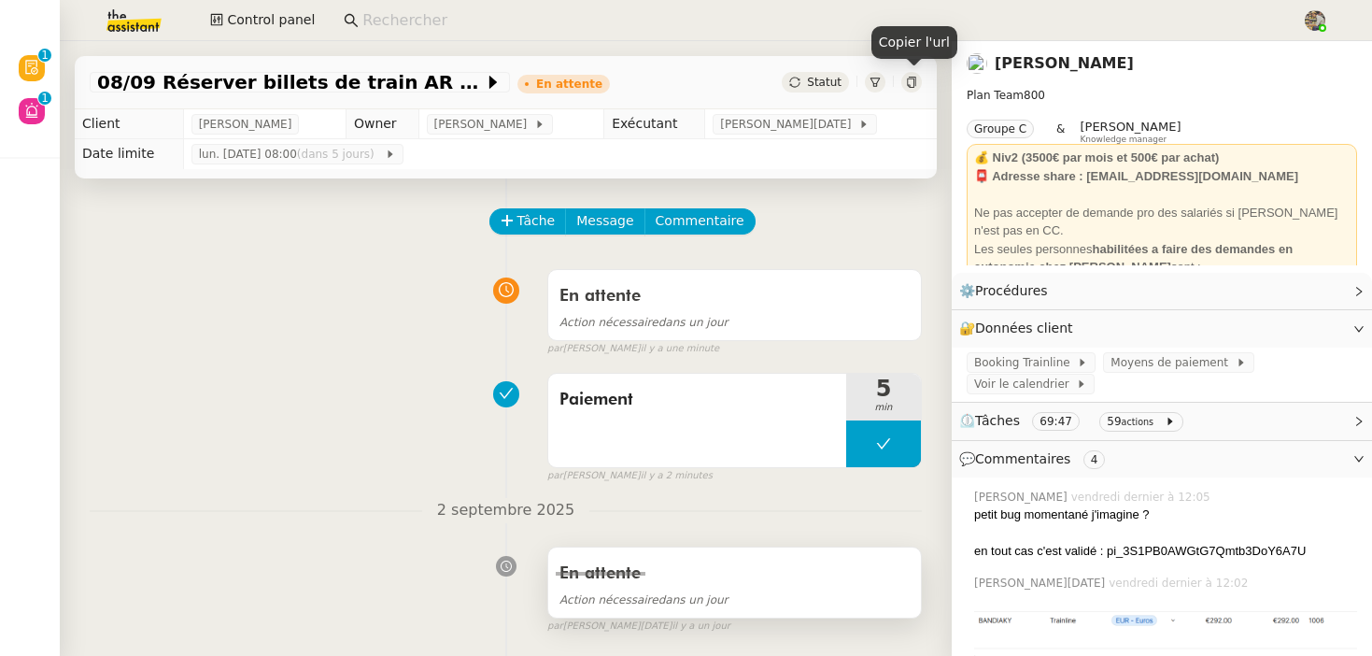
click at [710, 585] on div "En attente" at bounding box center [734, 574] width 350 height 30
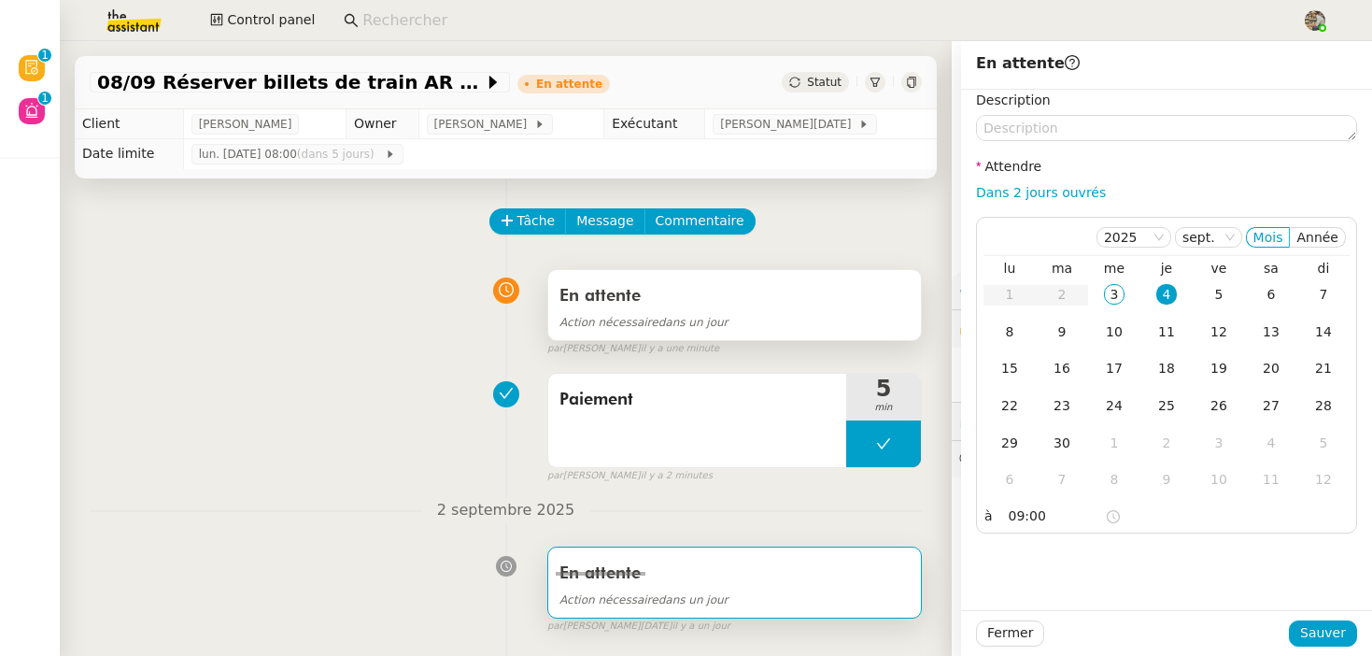
click at [667, 326] on span "Action nécessaire dans un jour" at bounding box center [643, 322] width 169 height 13
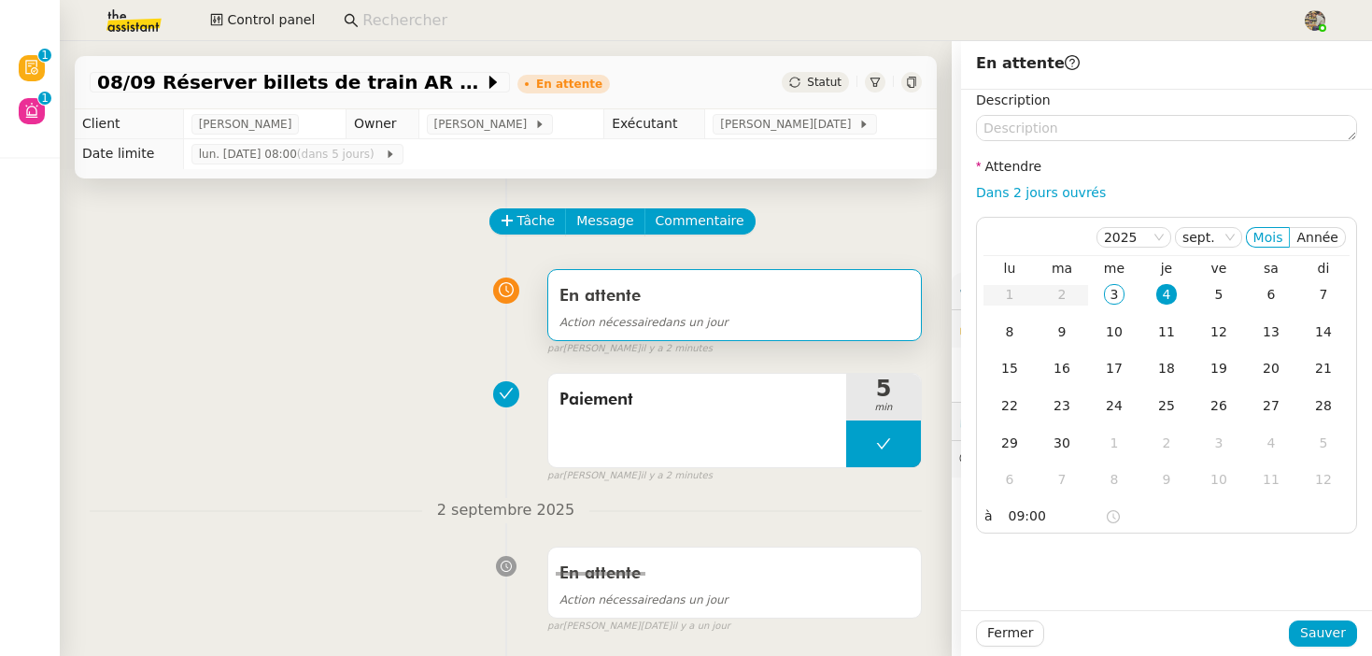
click at [327, 336] on div "En attente Action nécessaire dans un jour false par Charles G. il y a 2 minutes" at bounding box center [506, 309] width 832 height 96
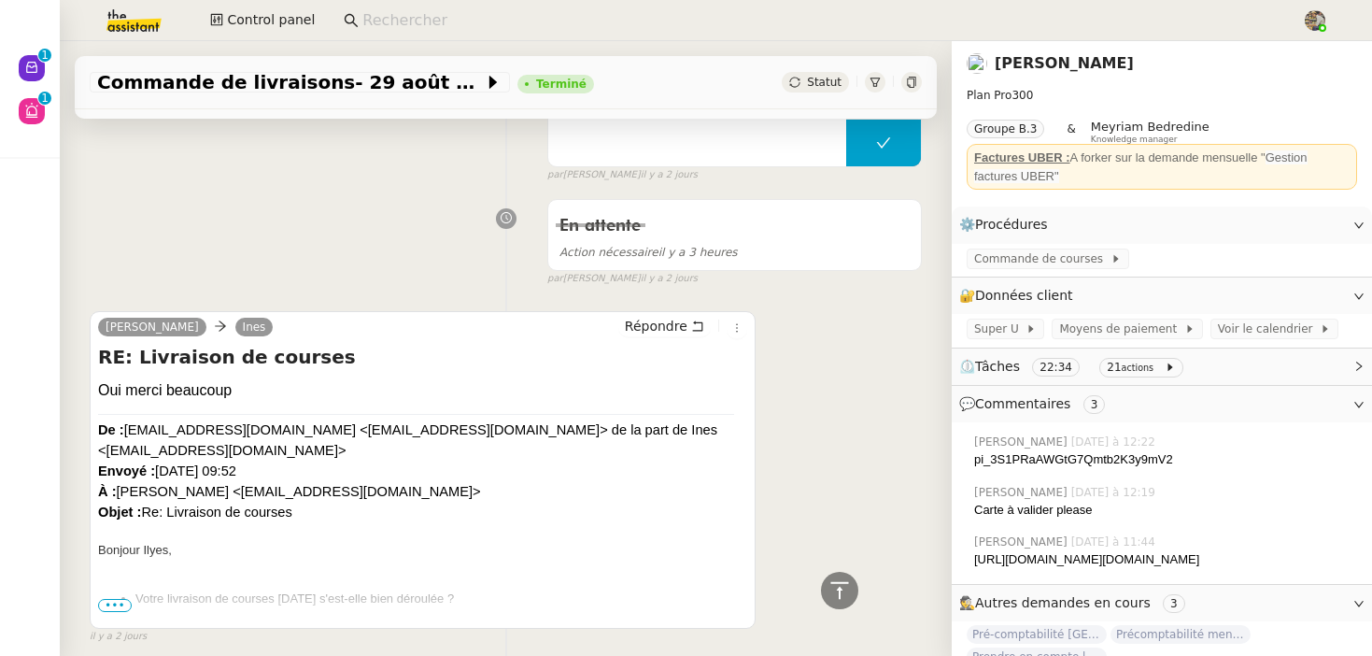
scroll to position [472, 0]
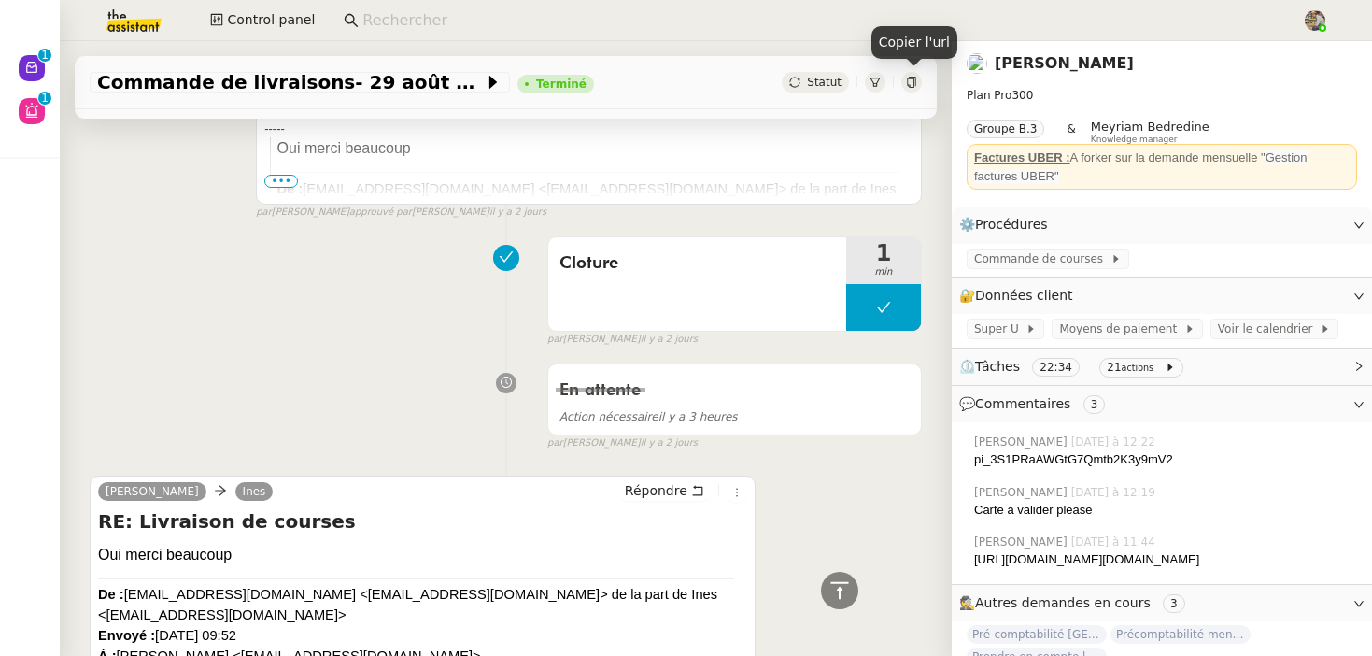
click at [915, 86] on icon at bounding box center [911, 82] width 11 height 11
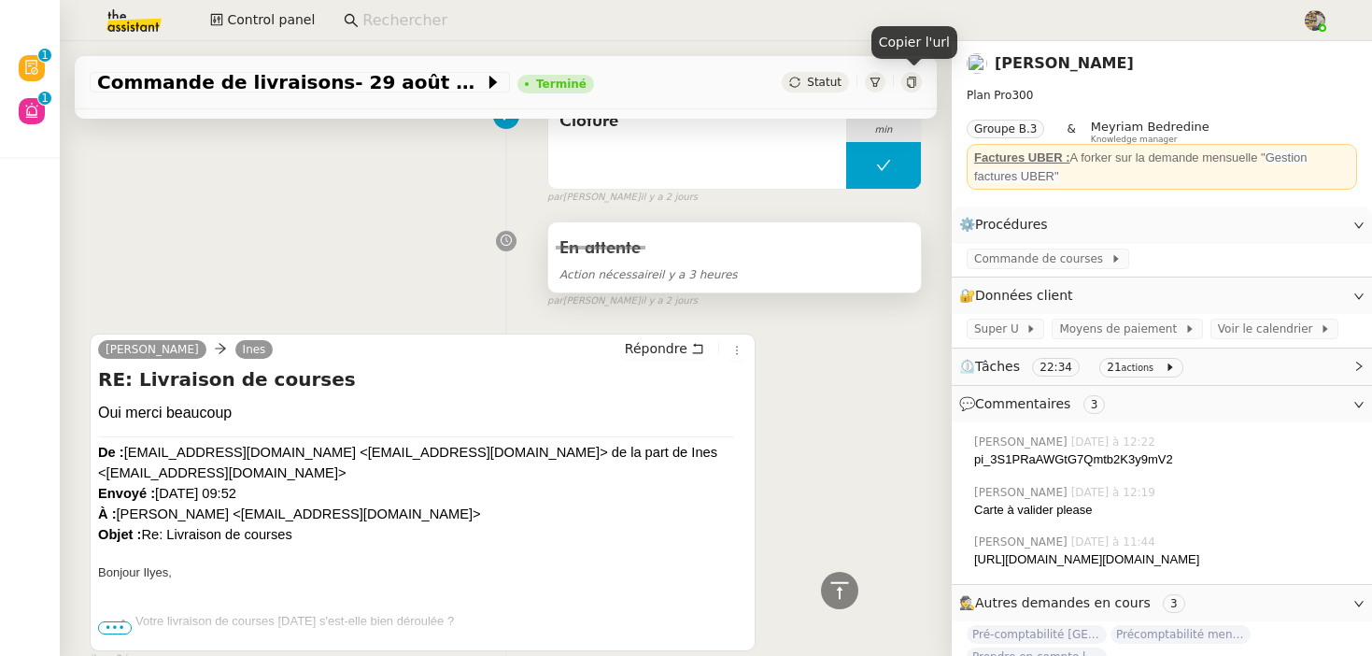
scroll to position [541, 0]
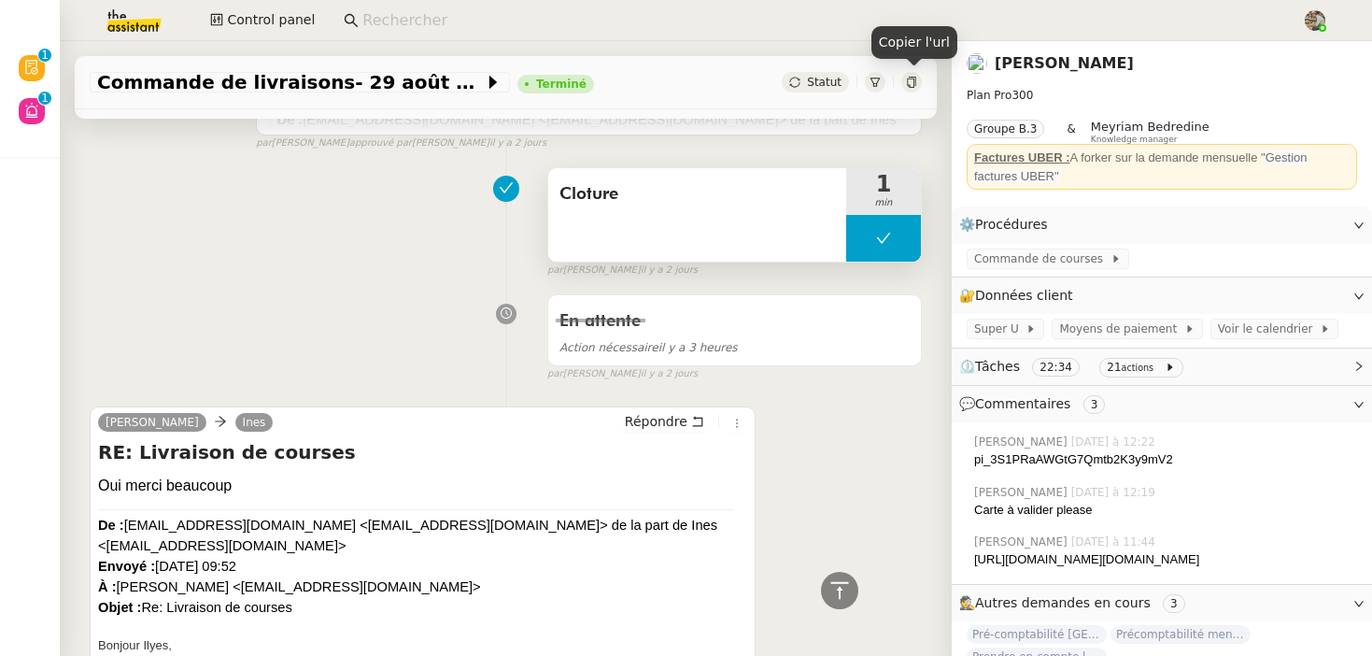
click at [694, 224] on div "Cloture" at bounding box center [697, 214] width 298 height 93
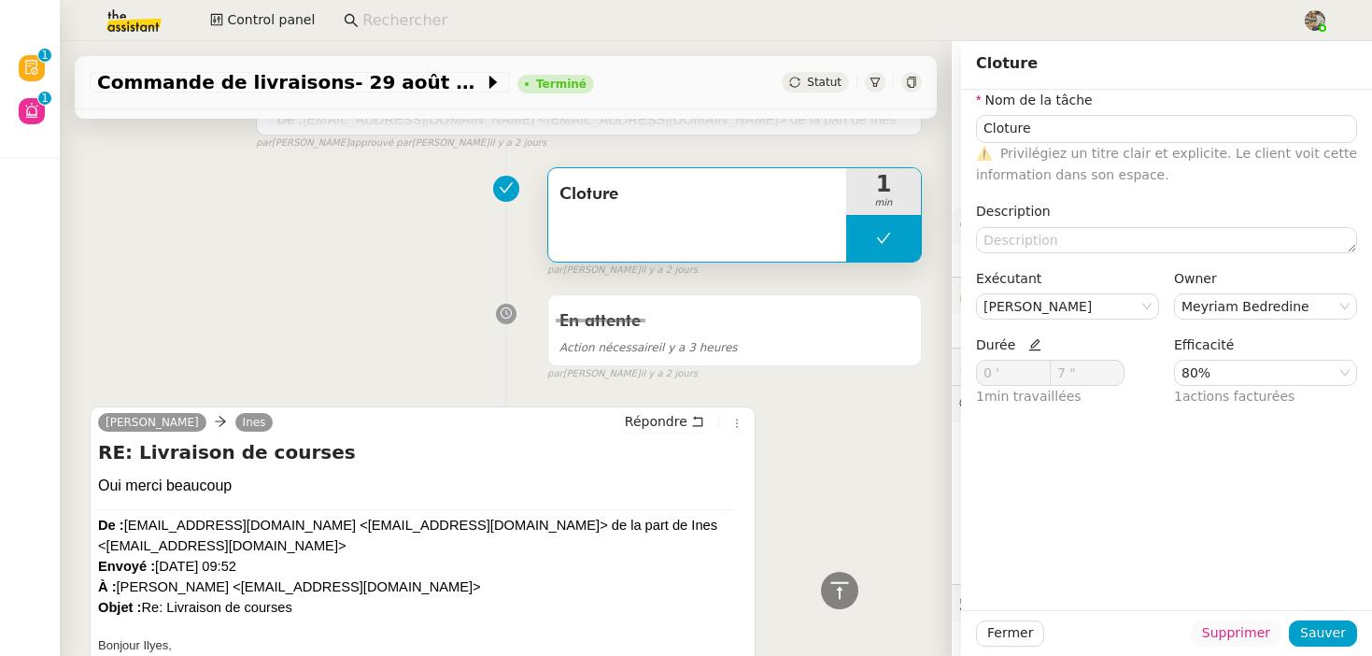
click at [1235, 638] on span "Supprimer" at bounding box center [1236, 632] width 68 height 21
click at [1283, 576] on span "Ok" at bounding box center [1287, 583] width 18 height 19
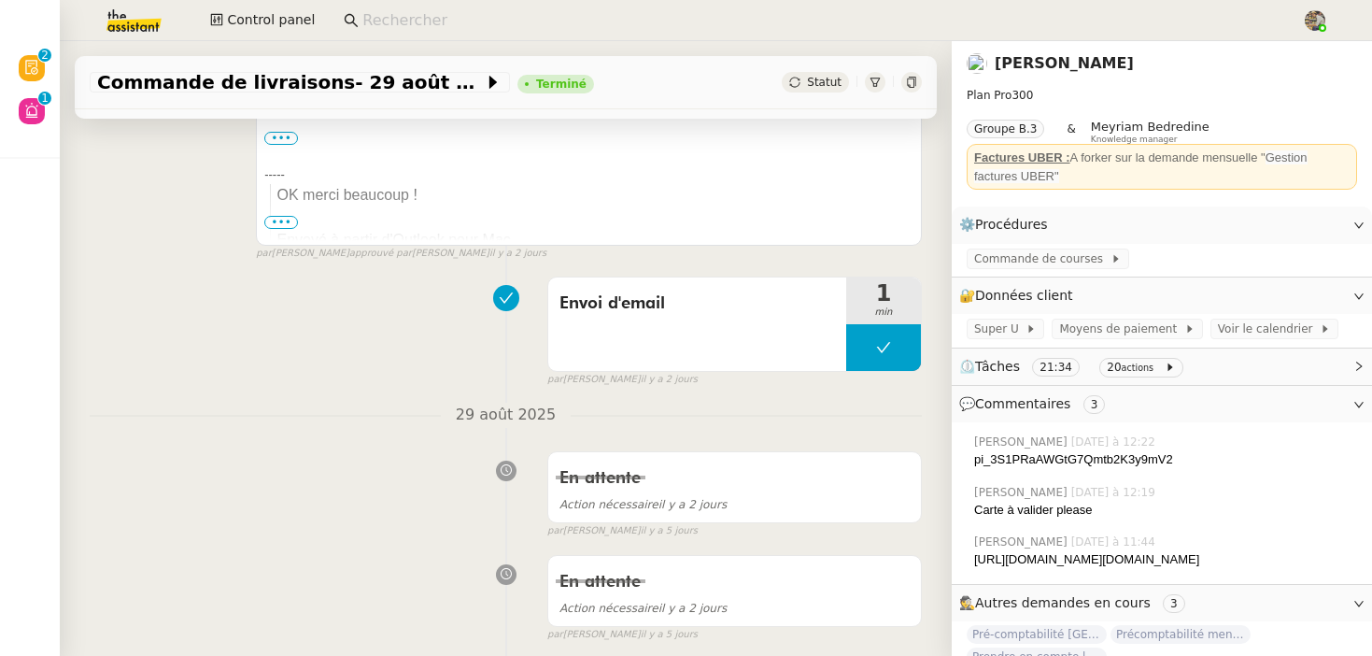
scroll to position [1364, 0]
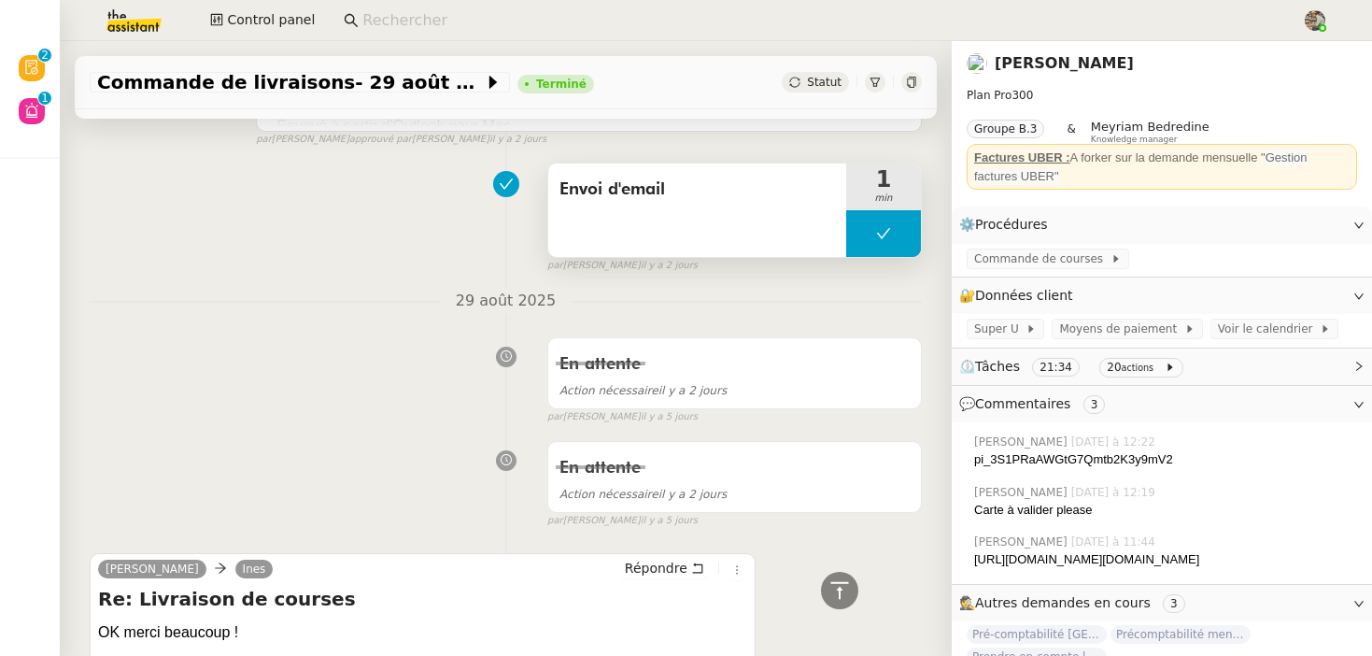
click at [580, 219] on div "Envoi d'email" at bounding box center [697, 209] width 298 height 93
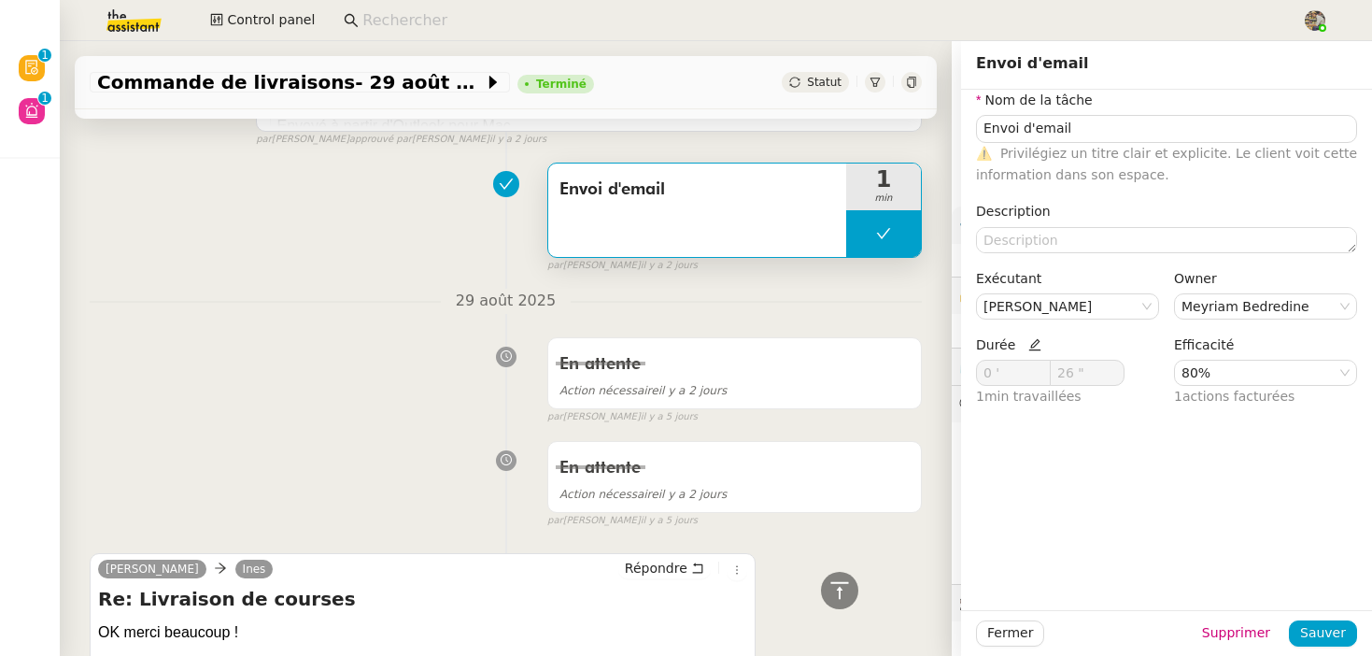
click at [1033, 348] on icon at bounding box center [1034, 344] width 13 height 13
type input "1 '"
click at [1042, 366] on icon at bounding box center [1041, 369] width 7 height 7
click at [1320, 636] on span "Sauver" at bounding box center [1323, 632] width 46 height 21
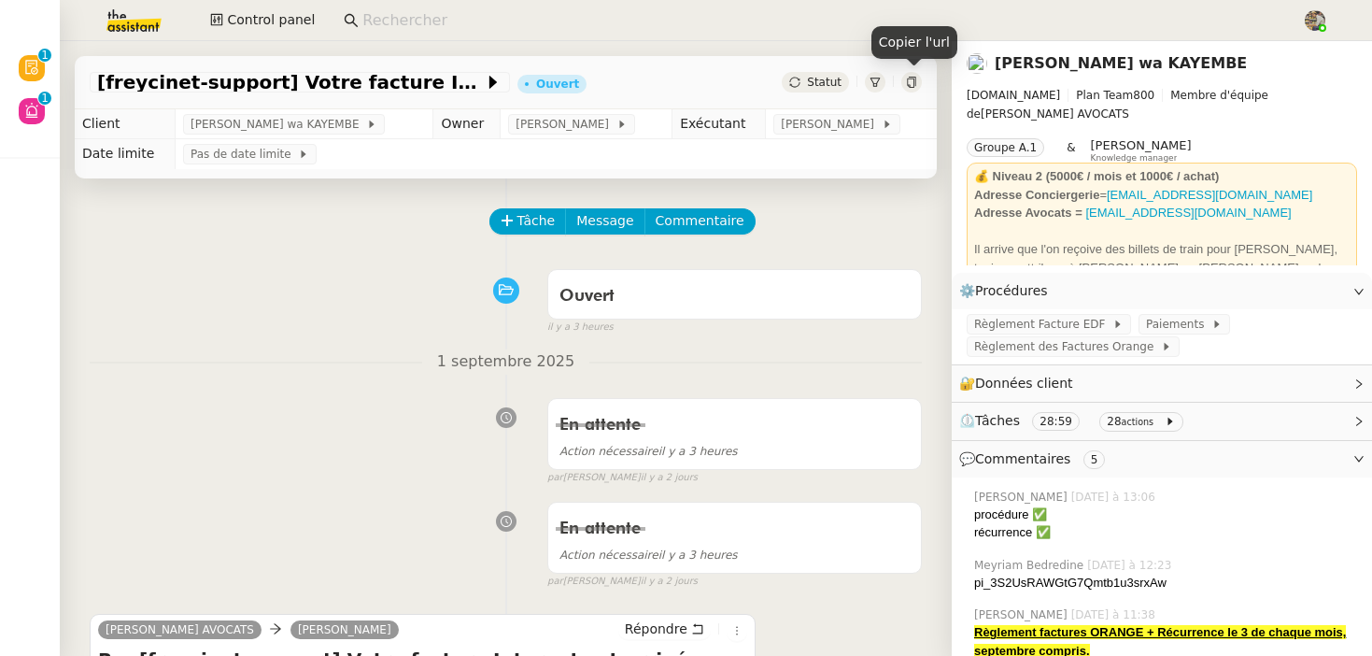
click at [911, 90] on div at bounding box center [911, 82] width 21 height 21
